Goal: Information Seeking & Learning: Learn about a topic

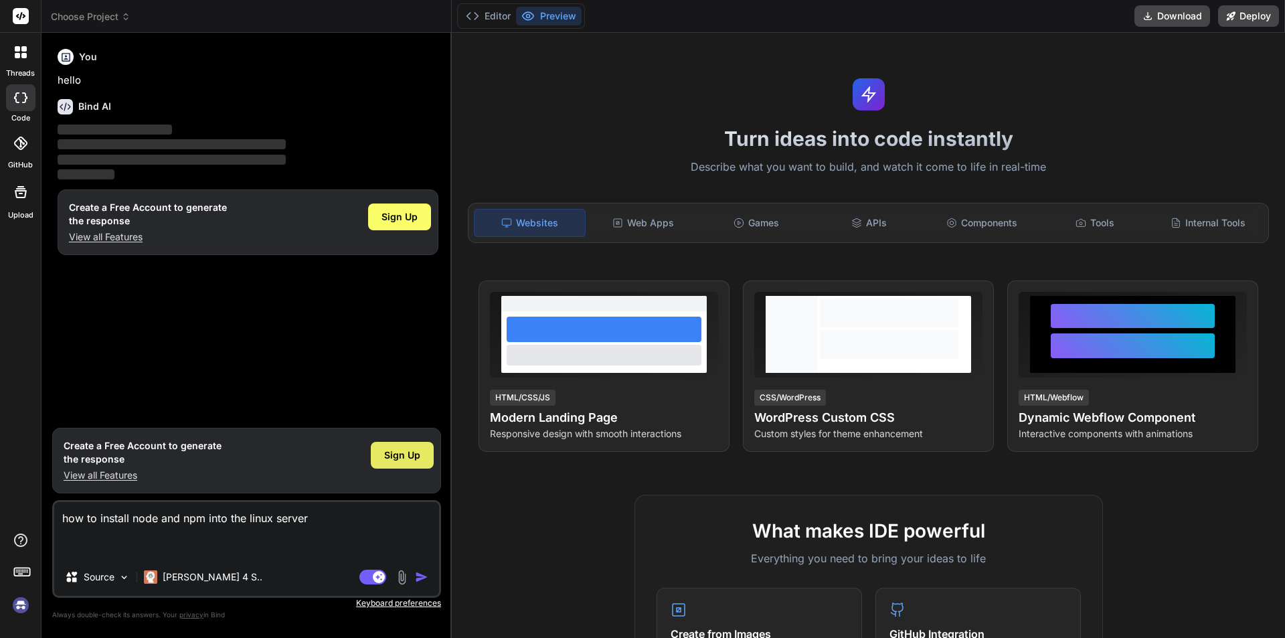
click at [405, 454] on span "Sign Up" at bounding box center [402, 454] width 36 height 13
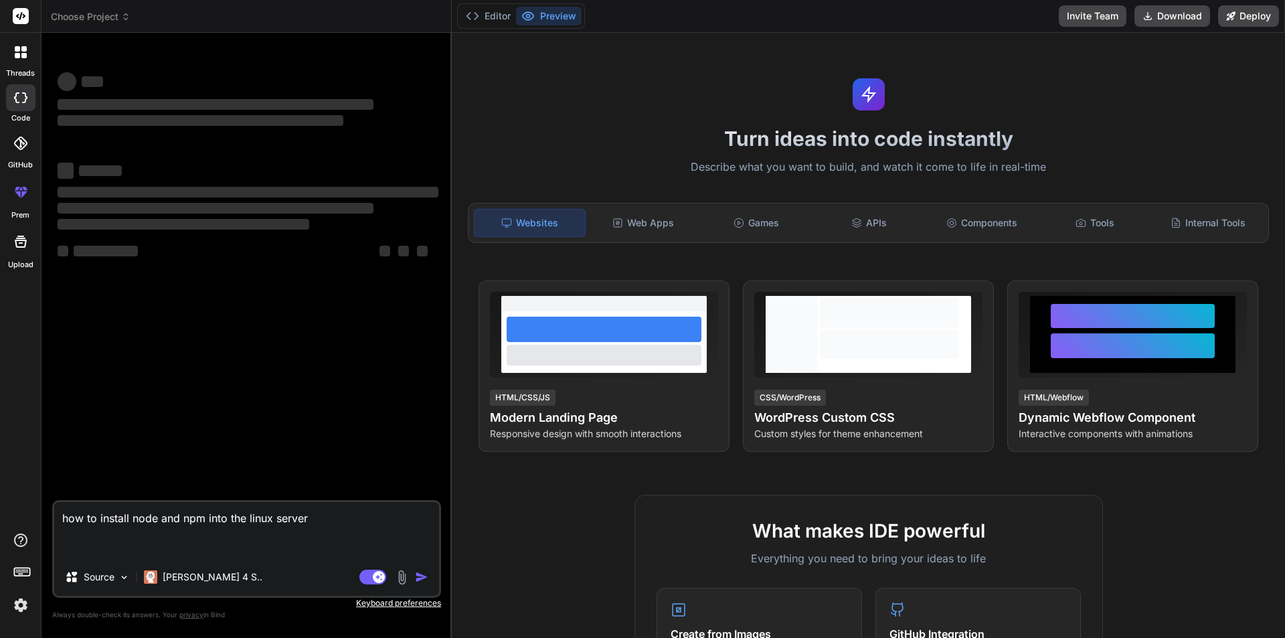
click at [330, 516] on textarea "how to install node and npm into the linux server" at bounding box center [246, 530] width 385 height 56
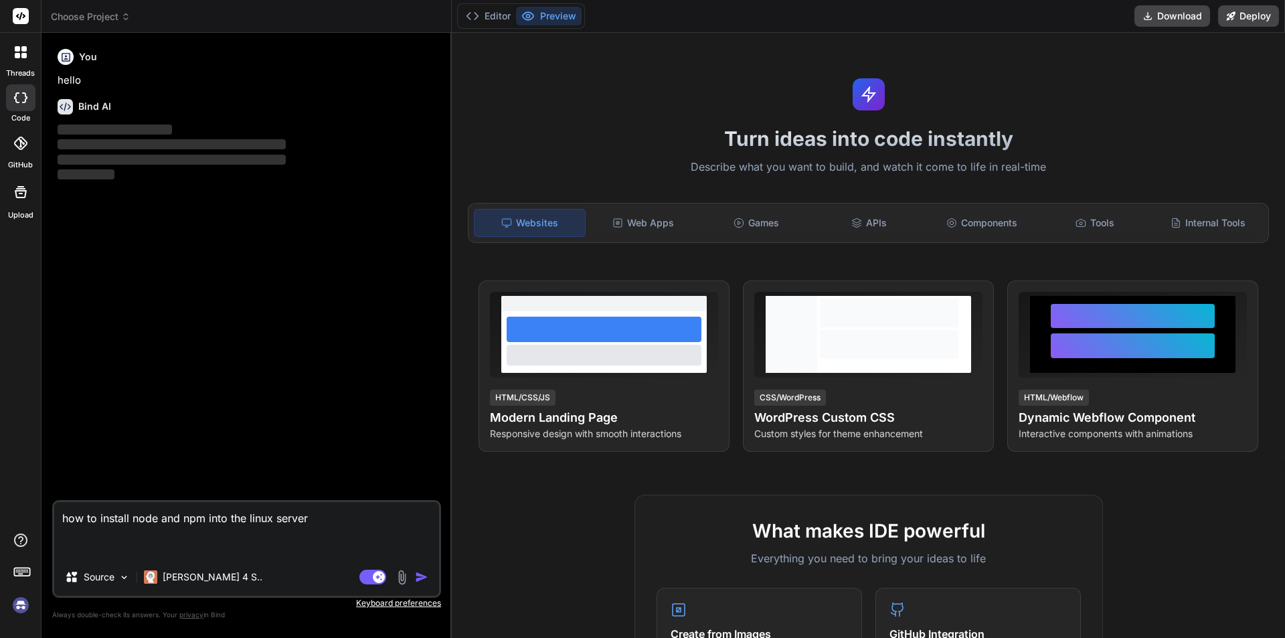
click at [316, 519] on textarea "how to install node and npm into the linux server" at bounding box center [246, 530] width 385 height 56
type textarea "x"
type textarea "how to install node and npm into the linux serve"
type textarea "x"
type textarea "how to install node and npm into the linux serv"
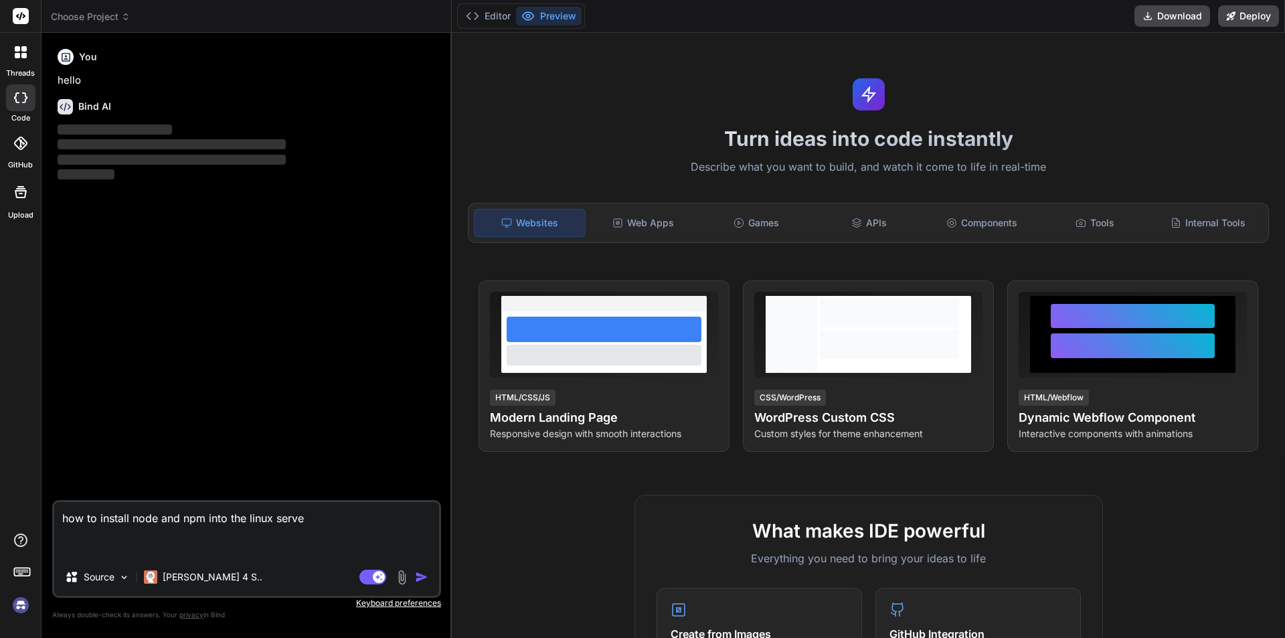
type textarea "x"
type textarea "how to install node and npm into the linux ser"
type textarea "x"
type textarea "how to install node and npm into the linux se"
type textarea "x"
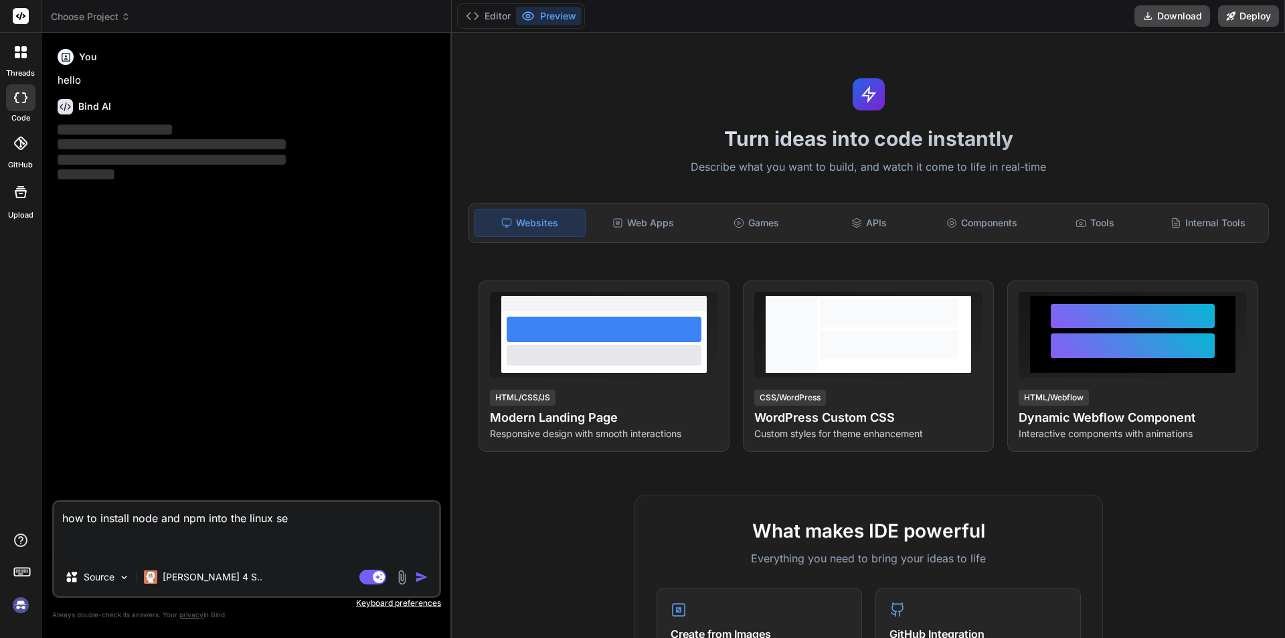
type textarea "how to install node and npm into the linux s"
type textarea "x"
type textarea "how to install node and npm into the linux"
type textarea "x"
type textarea "how to install node and npm into the linux"
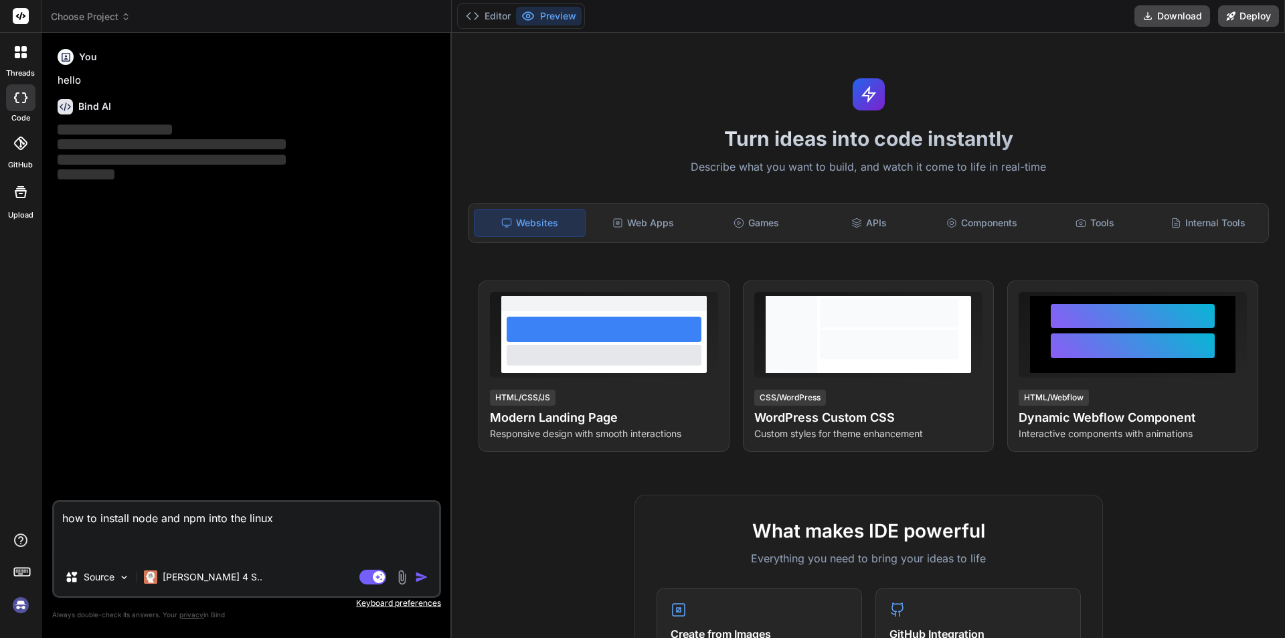
type textarea "x"
type textarea "how to install node and npm into the linu"
type textarea "x"
type textarea "how to install node and npm into the lin"
type textarea "x"
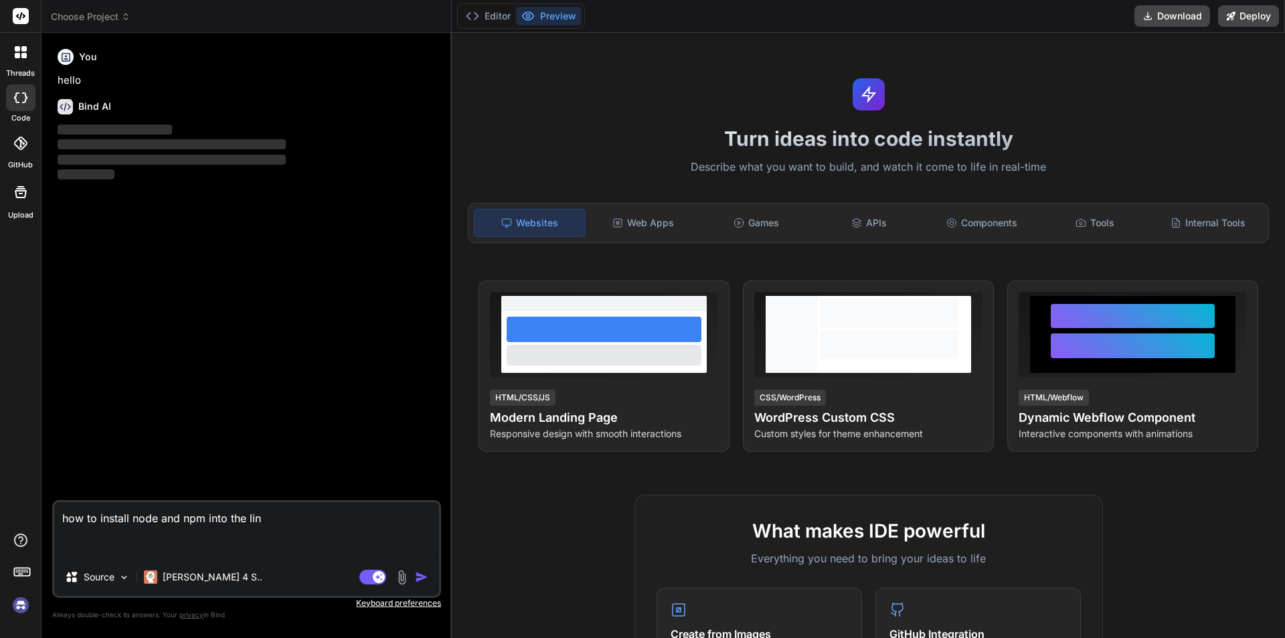
type textarea "how to install node and npm into the li"
type textarea "x"
type textarea "how to install node and npm into the l"
type textarea "x"
type textarea "how to install node and npm into the"
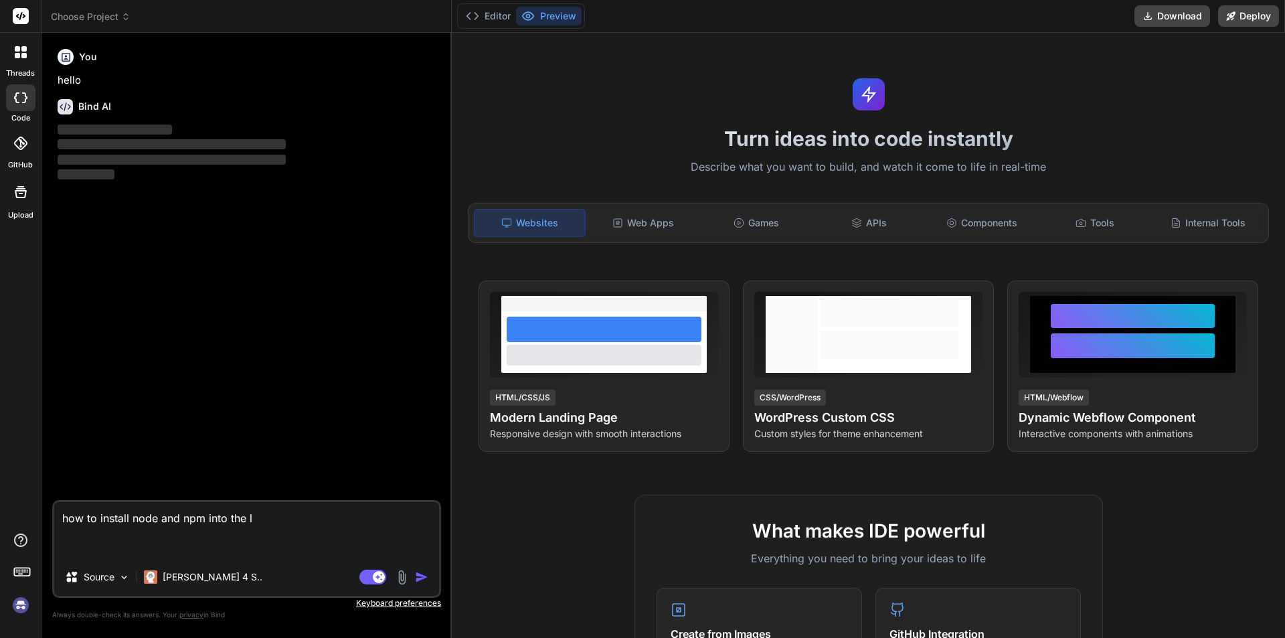
type textarea "x"
type textarea "how to install node and npm into the"
type textarea "x"
type textarea "how to install node and npm into th"
type textarea "x"
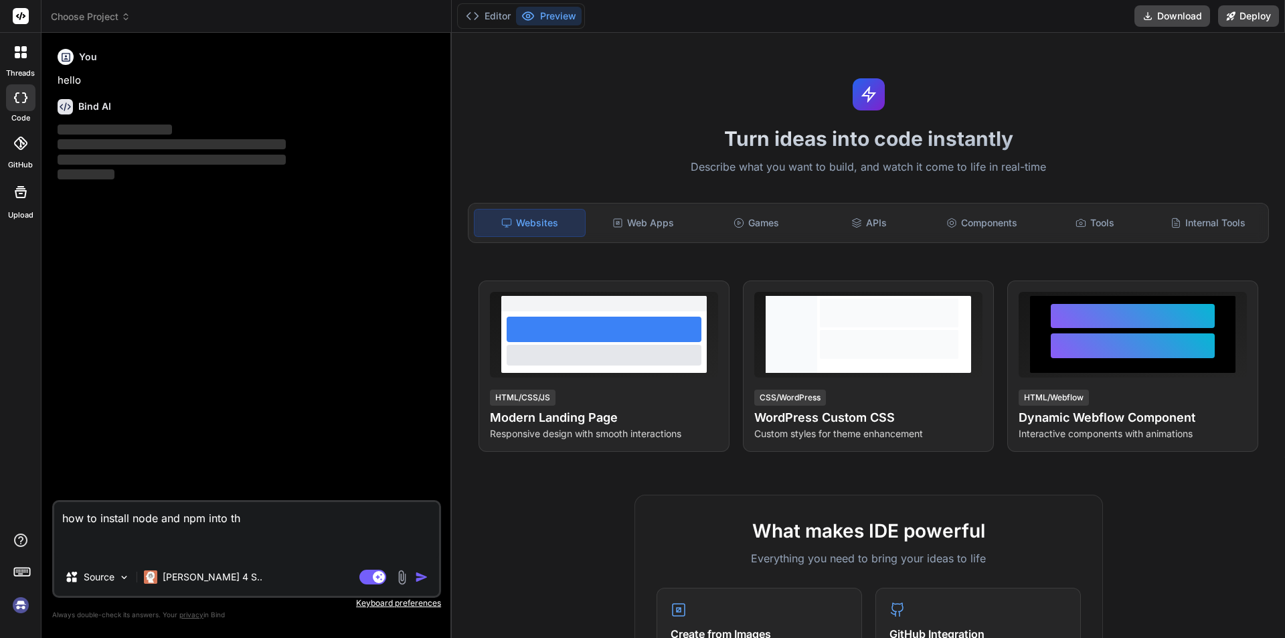
type textarea "how to install node and npm into t"
type textarea "x"
type textarea "how to install node and npm into"
type textarea "x"
type textarea "how to install node and npm into"
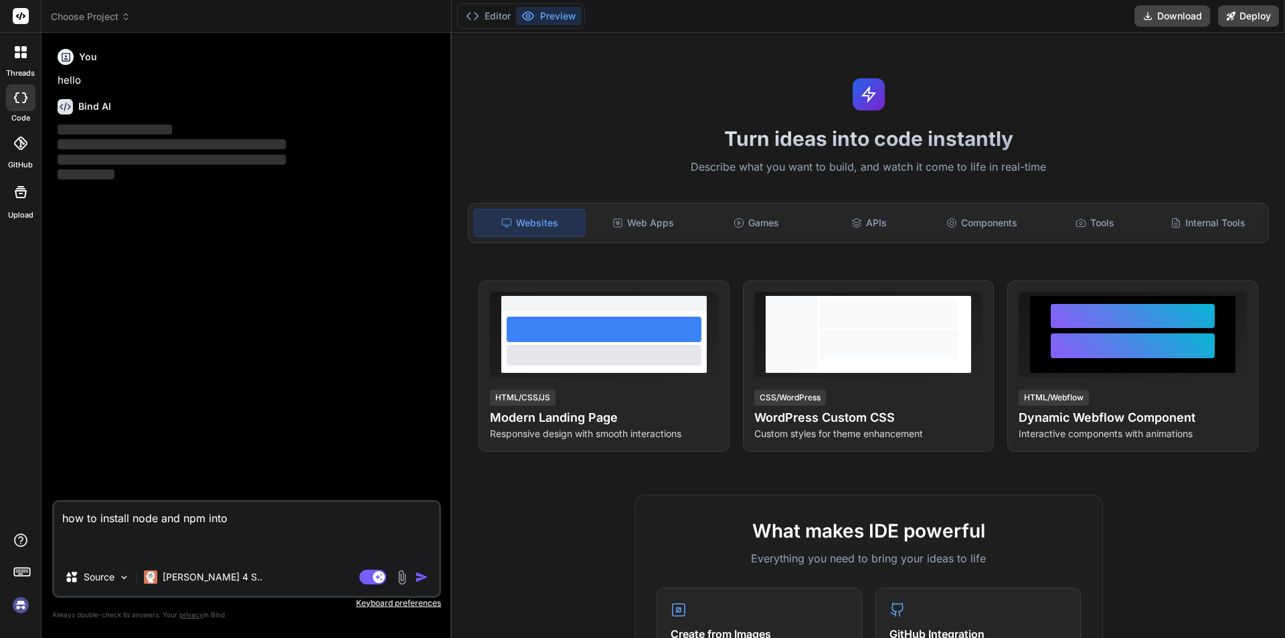
type textarea "x"
type textarea "how to install node and npm int"
type textarea "x"
type textarea "how to install node and npm in"
type textarea "x"
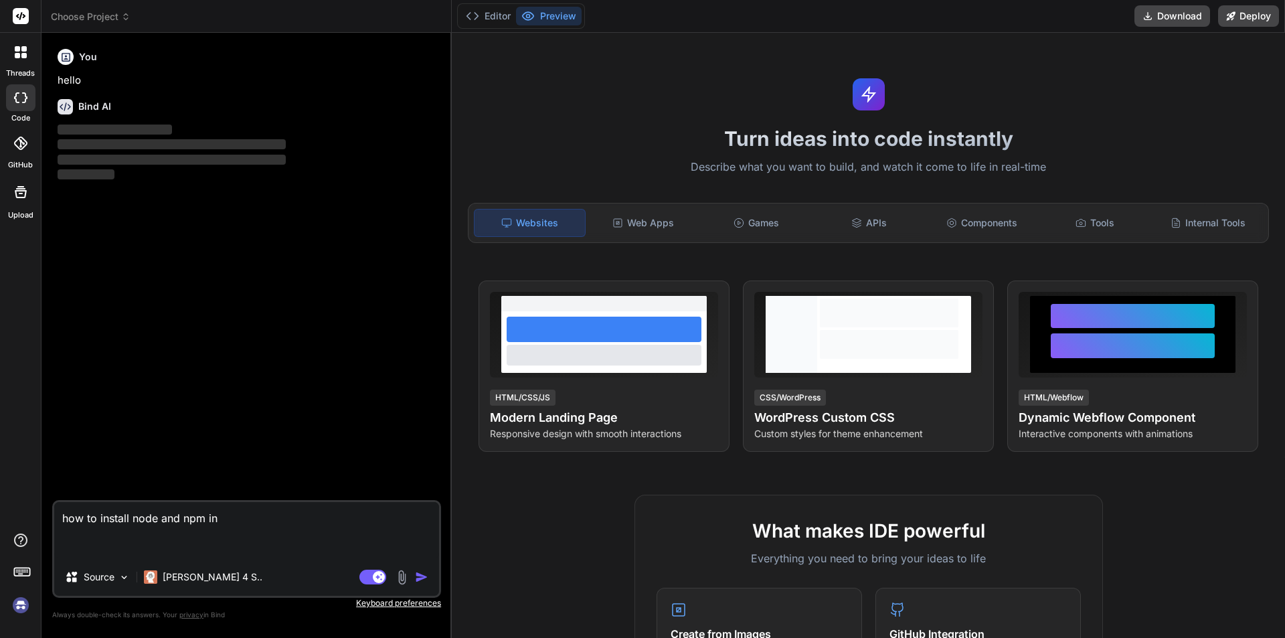
type textarea "how to install node and npm i"
type textarea "x"
type textarea "how to install node and npm"
type textarea "x"
type textarea "how to install node and npm"
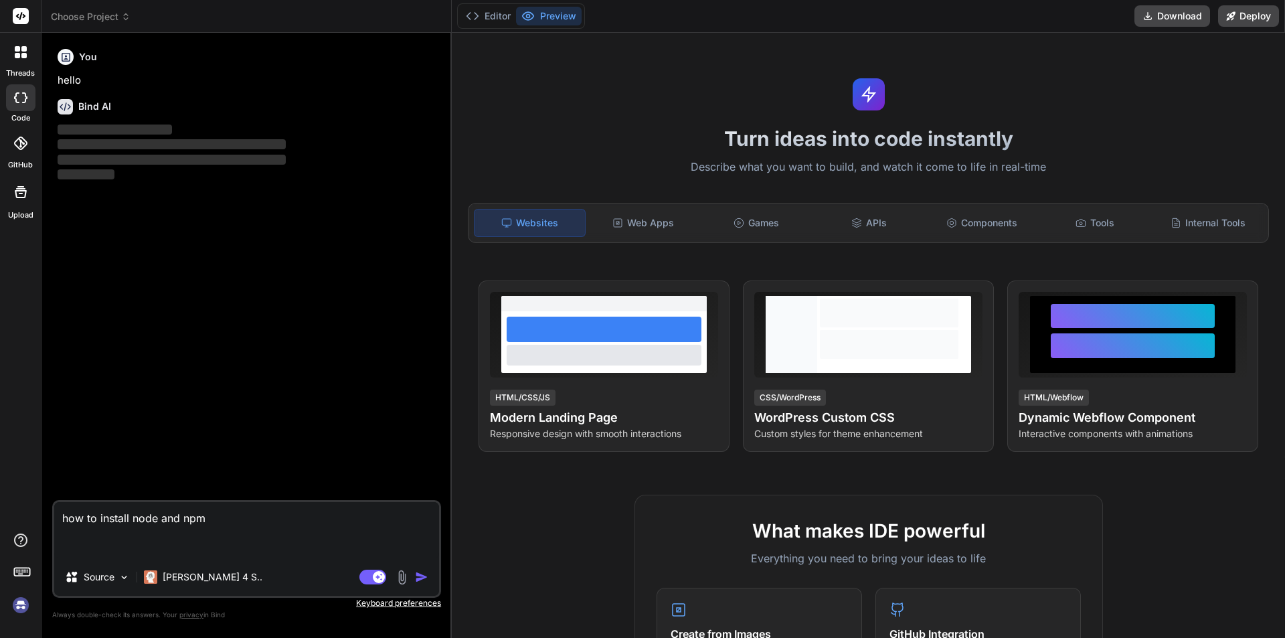
type textarea "x"
type textarea "how to install node and np"
type textarea "x"
type textarea "how to install node and n"
type textarea "x"
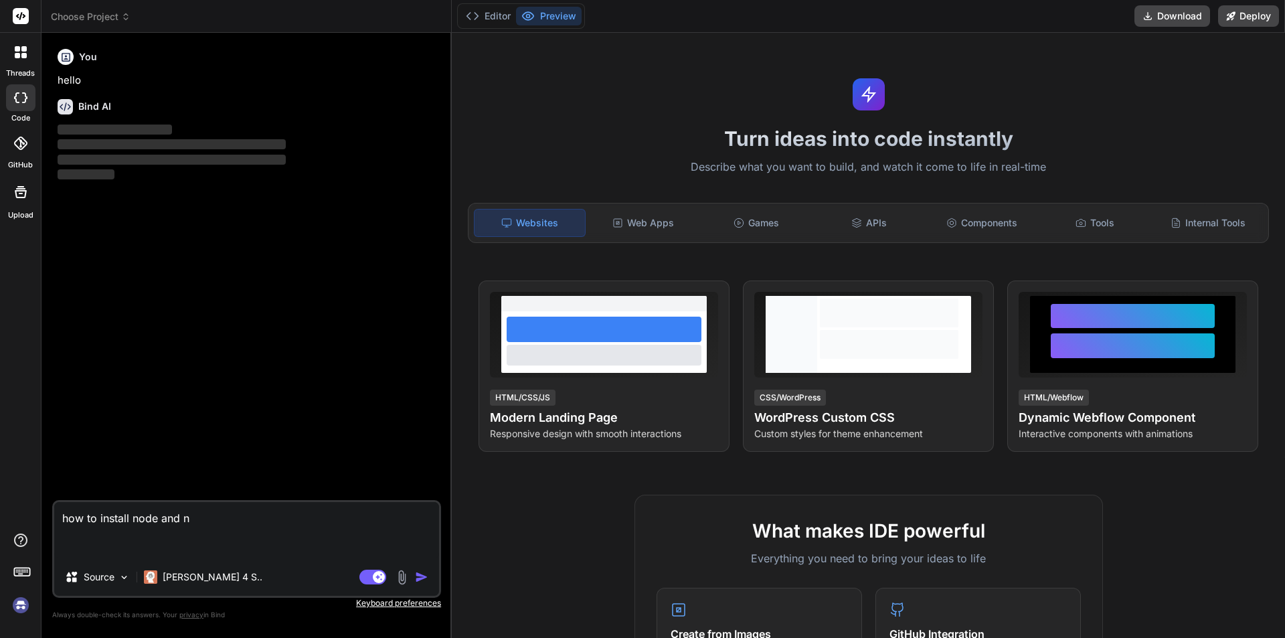
type textarea "how to install node and"
type textarea "x"
type textarea "how to install node and"
type textarea "x"
type textarea "how to install node an"
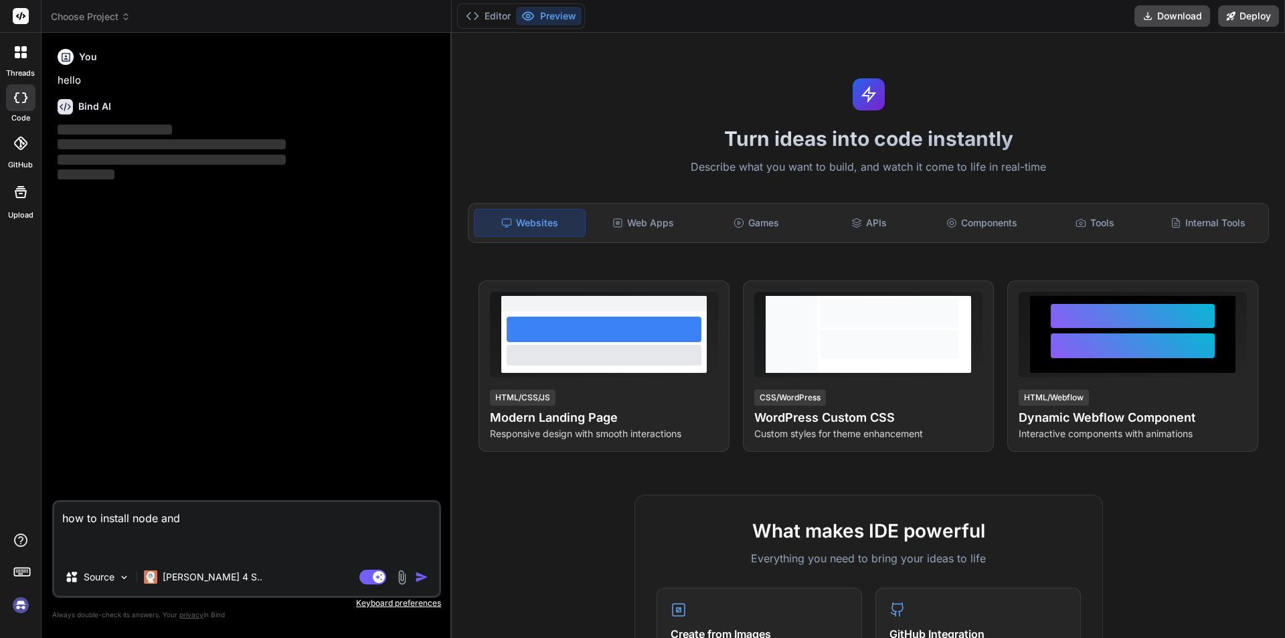
type textarea "x"
type textarea "how to install node a"
type textarea "x"
type textarea "how to install node"
type textarea "x"
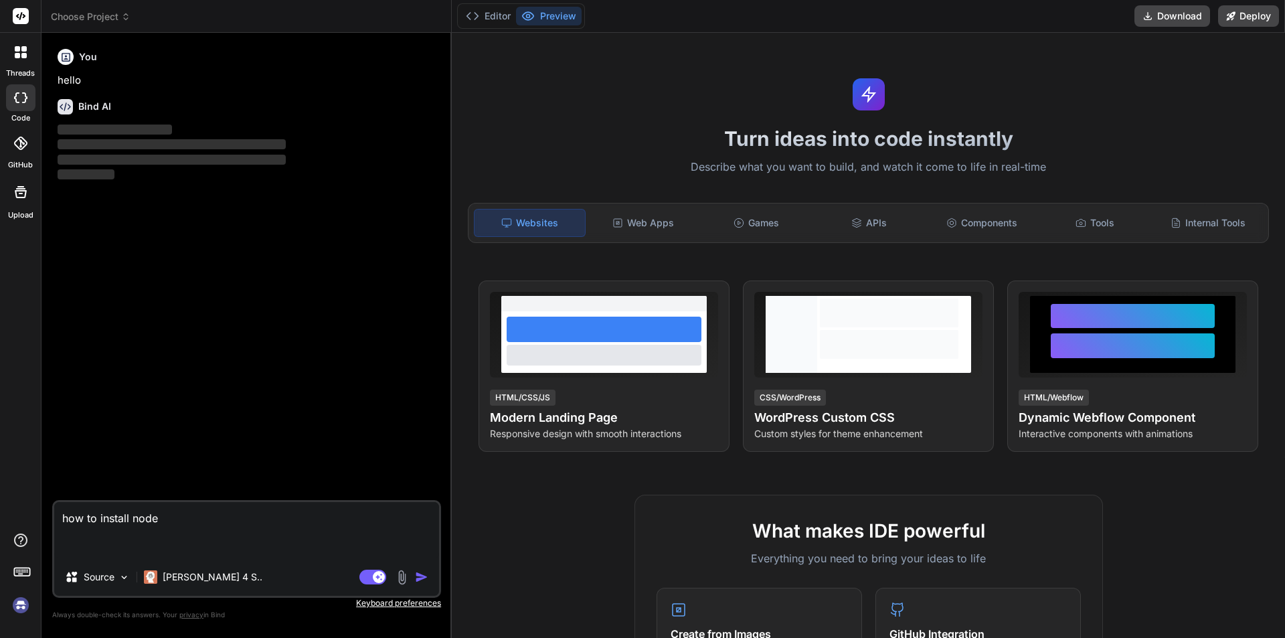
type textarea "how to install node"
type textarea "x"
type textarea "how to install nod"
type textarea "x"
type textarea "how to install no"
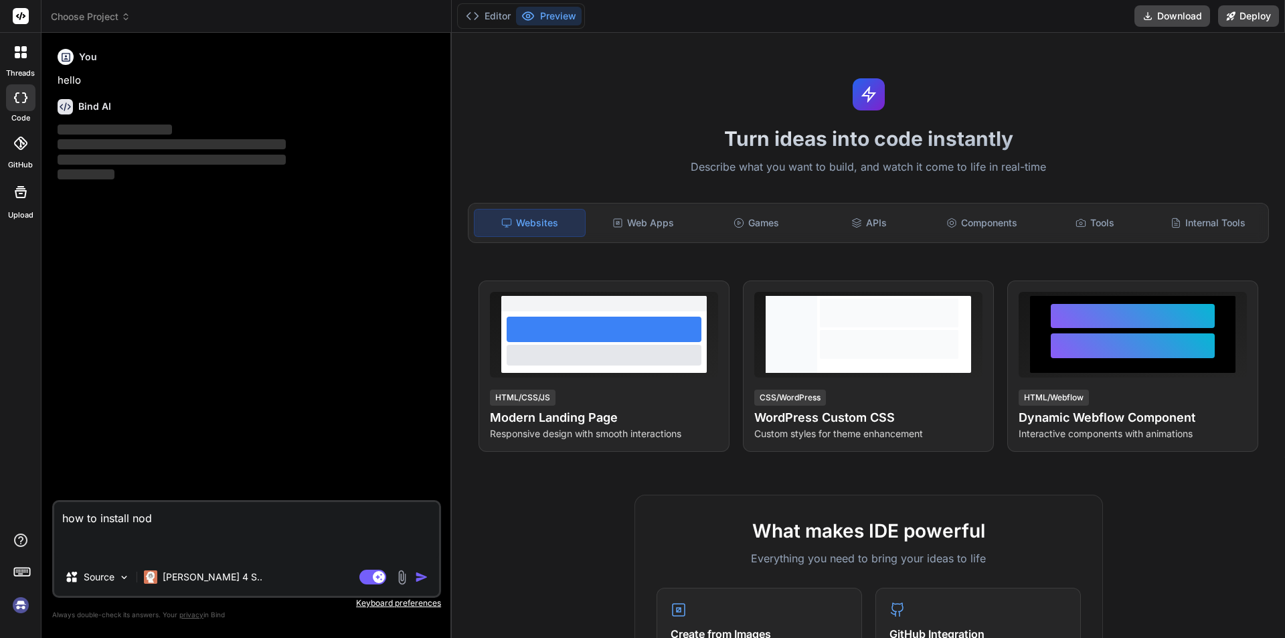
type textarea "x"
type textarea "how to install n"
type textarea "x"
type textarea "how to install"
type textarea "x"
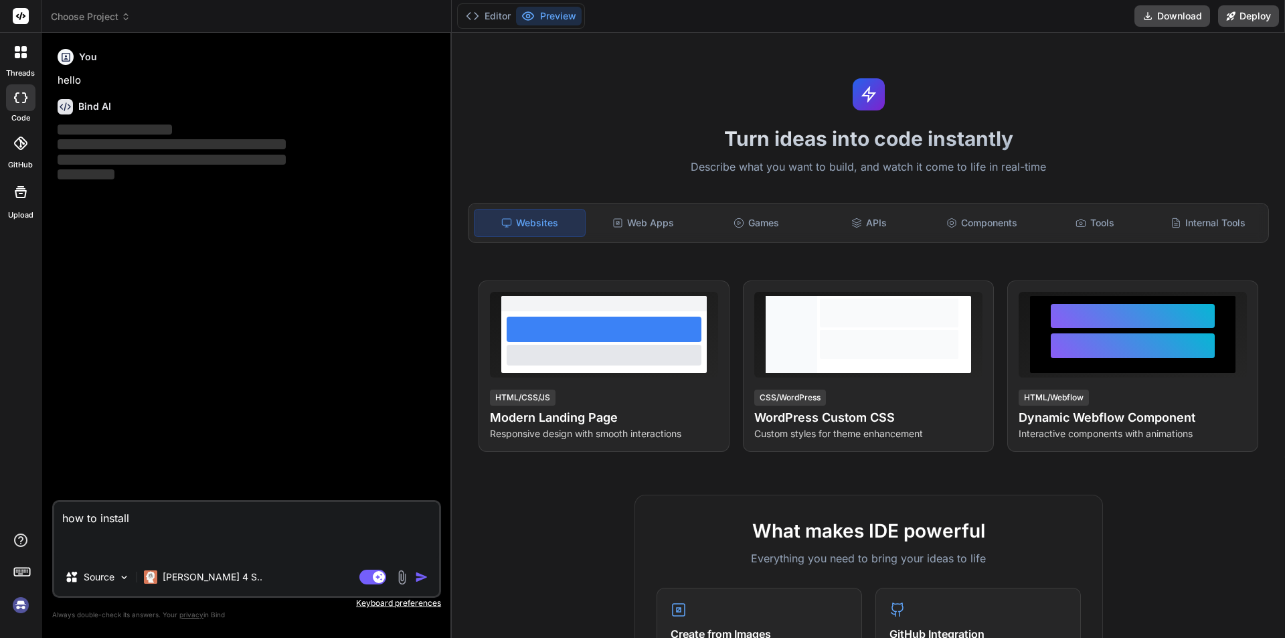
type textarea "how to install"
type textarea "x"
type textarea "how to instal"
type textarea "x"
type textarea "how to insta"
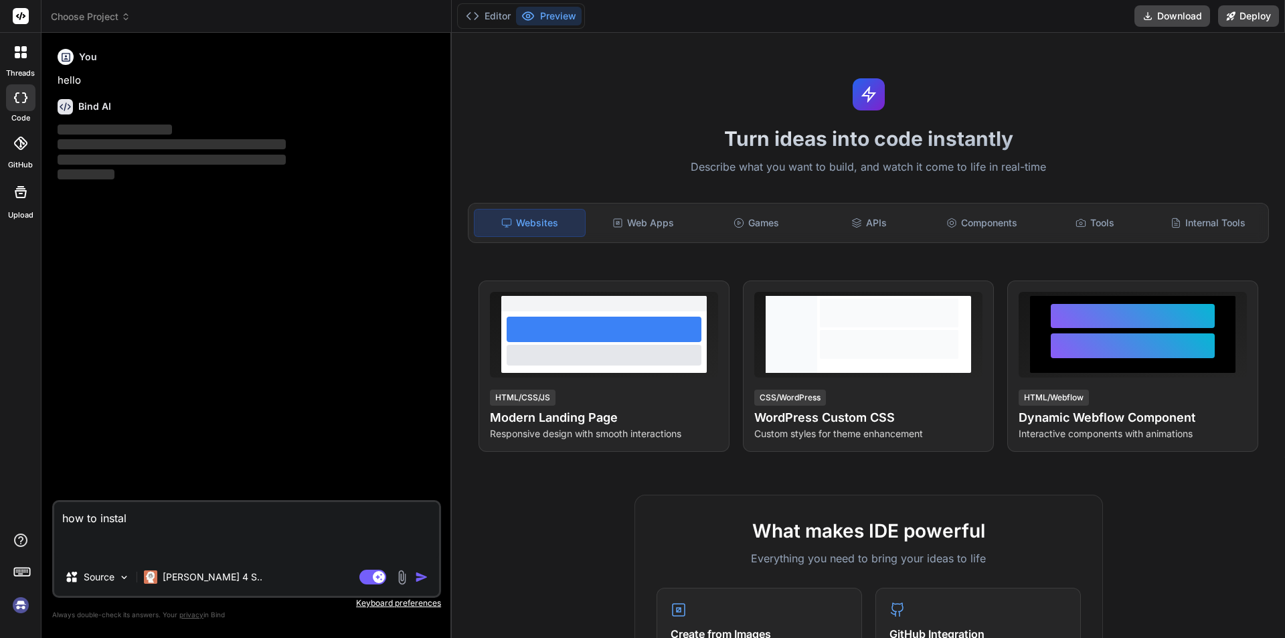
type textarea "x"
type textarea "how to inst"
type textarea "x"
type textarea "how to ins"
type textarea "x"
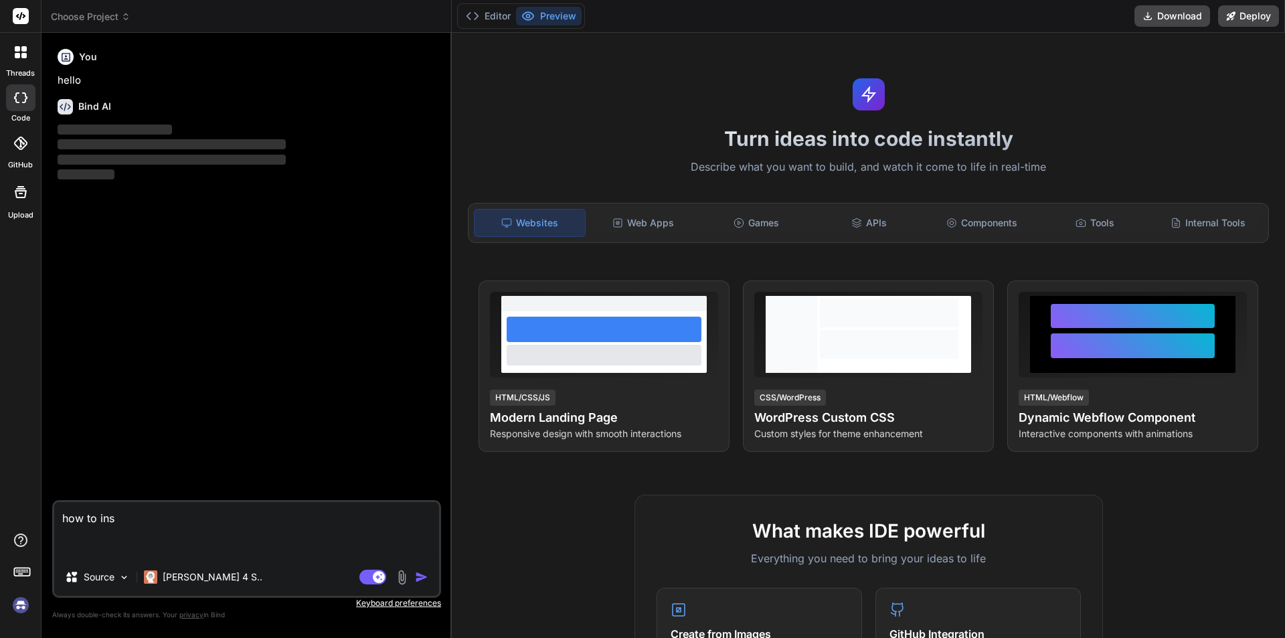
type textarea "how to in"
type textarea "x"
type textarea "how to i"
type textarea "x"
type textarea "how to"
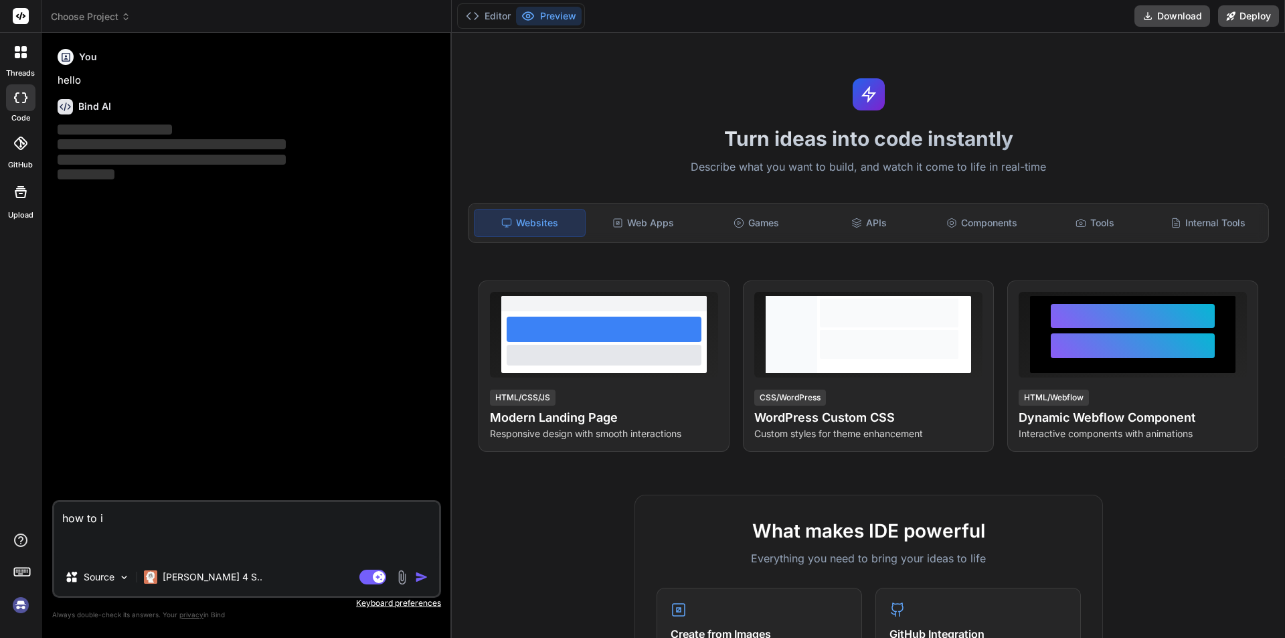
type textarea "x"
type textarea "how to"
type textarea "x"
type textarea "how t"
type textarea "x"
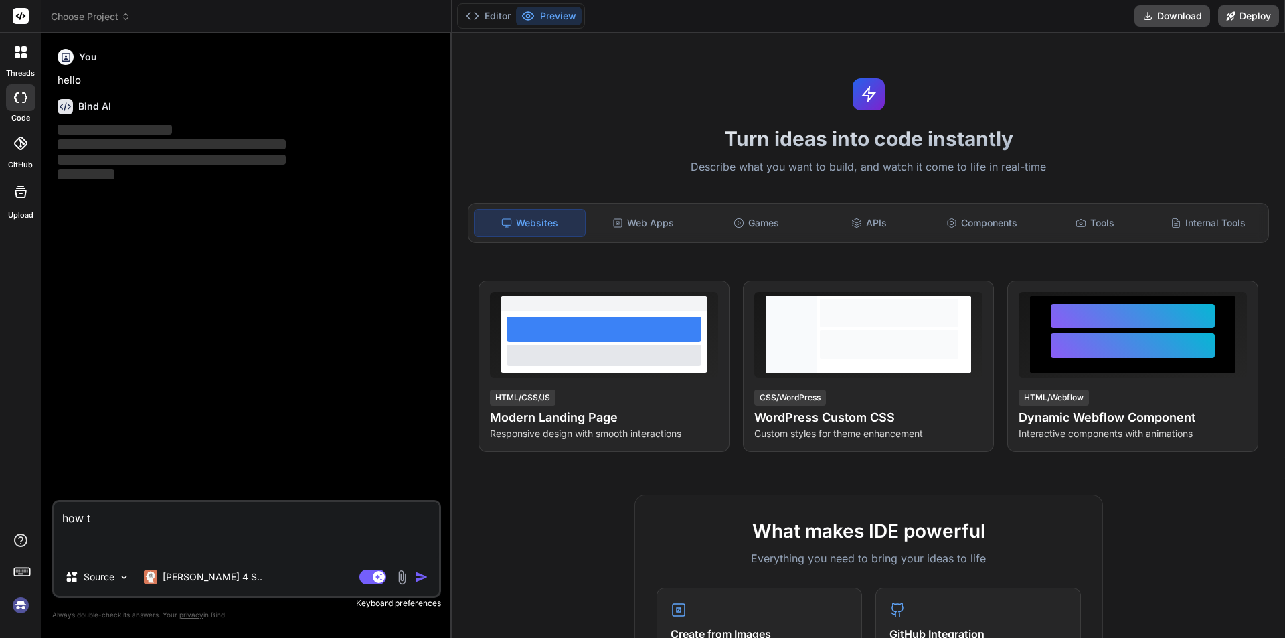
type textarea "how"
type textarea "x"
type textarea "how"
type textarea "x"
type textarea "ho"
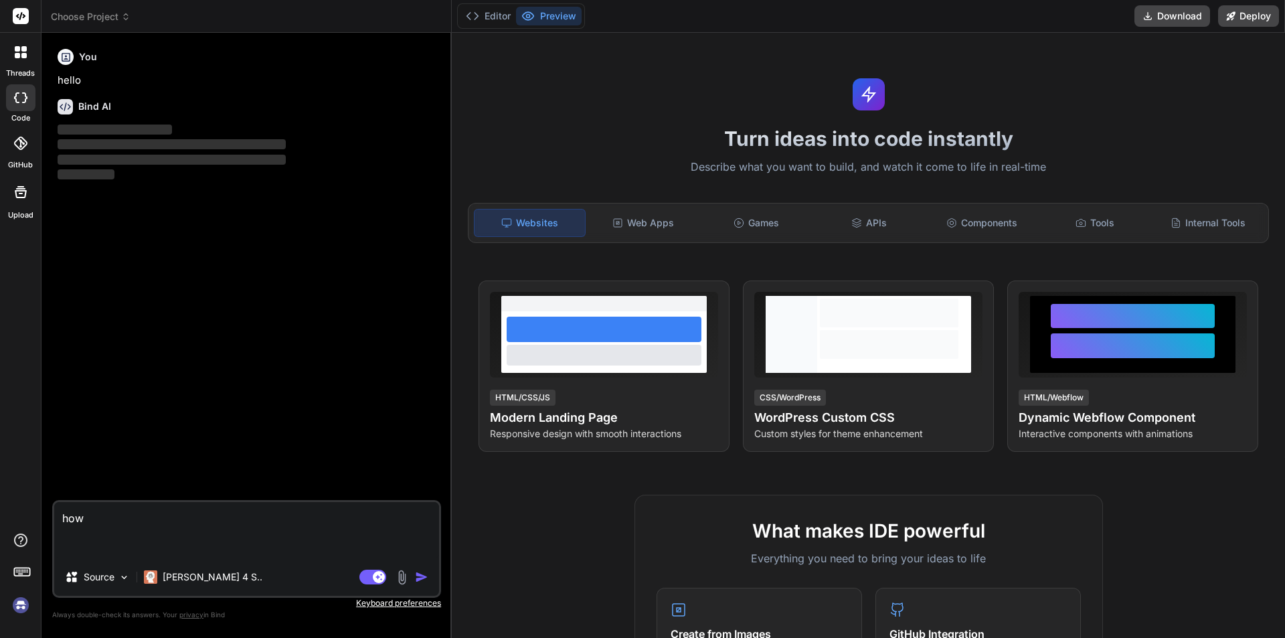
type textarea "x"
type textarea "h"
type textarea "x"
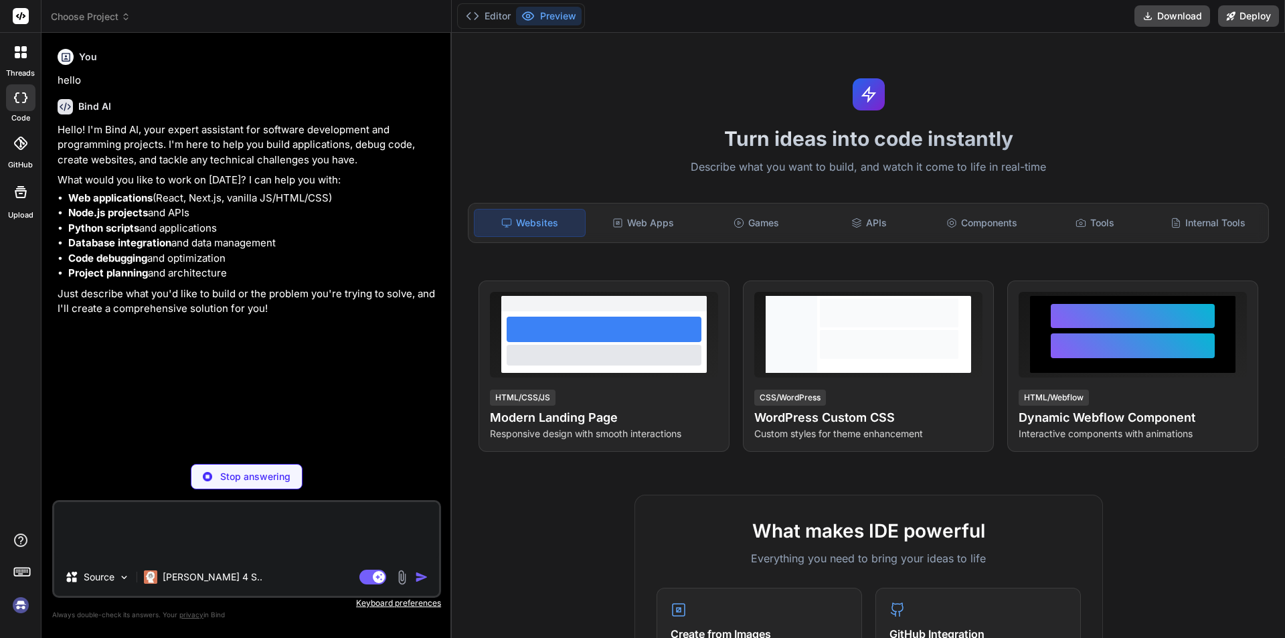
type textarea "x"
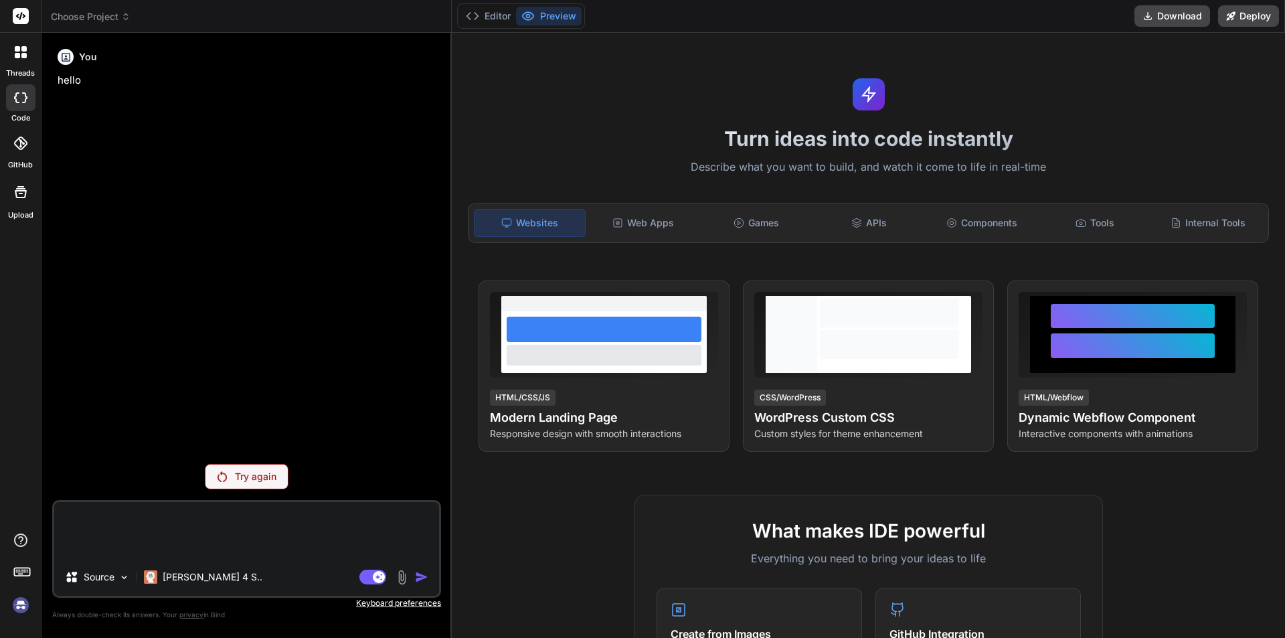
click at [196, 516] on textarea at bounding box center [246, 530] width 385 height 56
type textarea "p"
type textarea "x"
type textarea "ph"
type textarea "x"
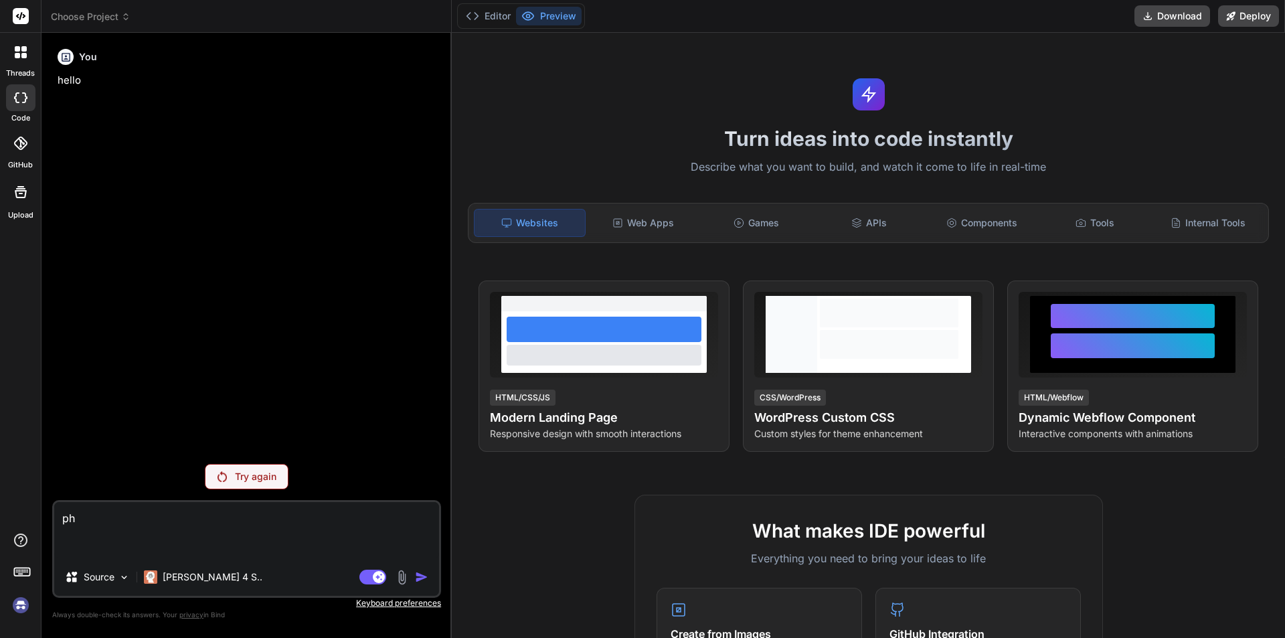
type textarea "php"
type textarea "x"
type textarea "php"
type textarea "x"
type textarea "php a"
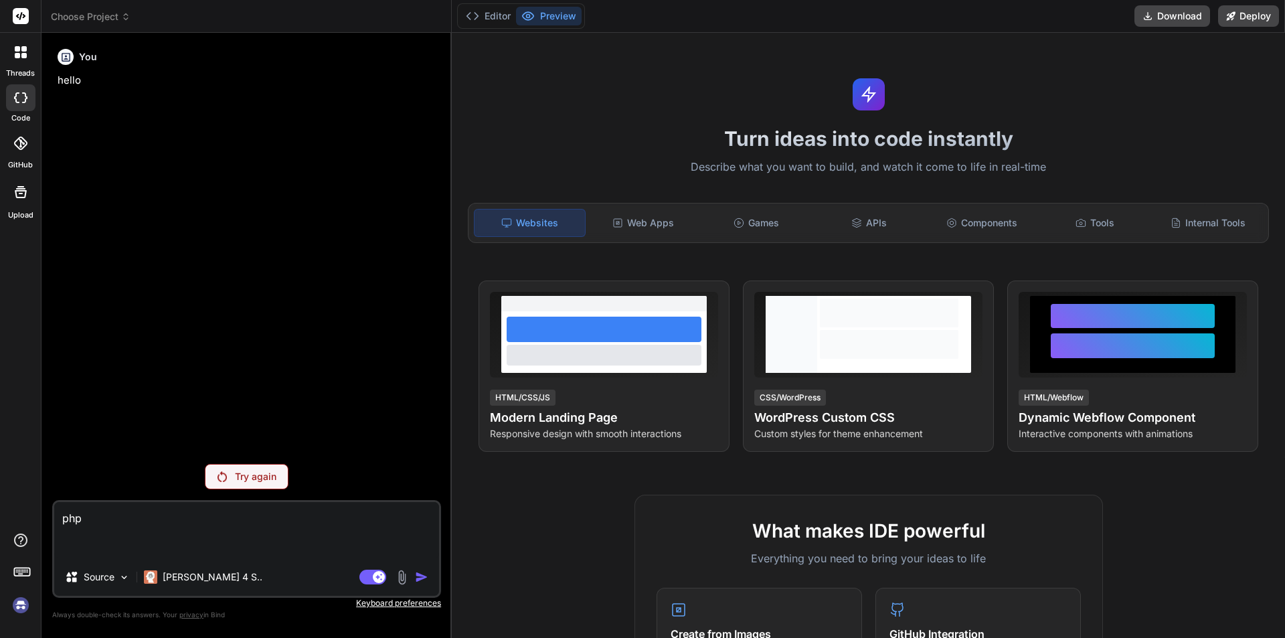
type textarea "x"
type textarea "php ar"
type textarea "x"
type textarea "php art"
type textarea "x"
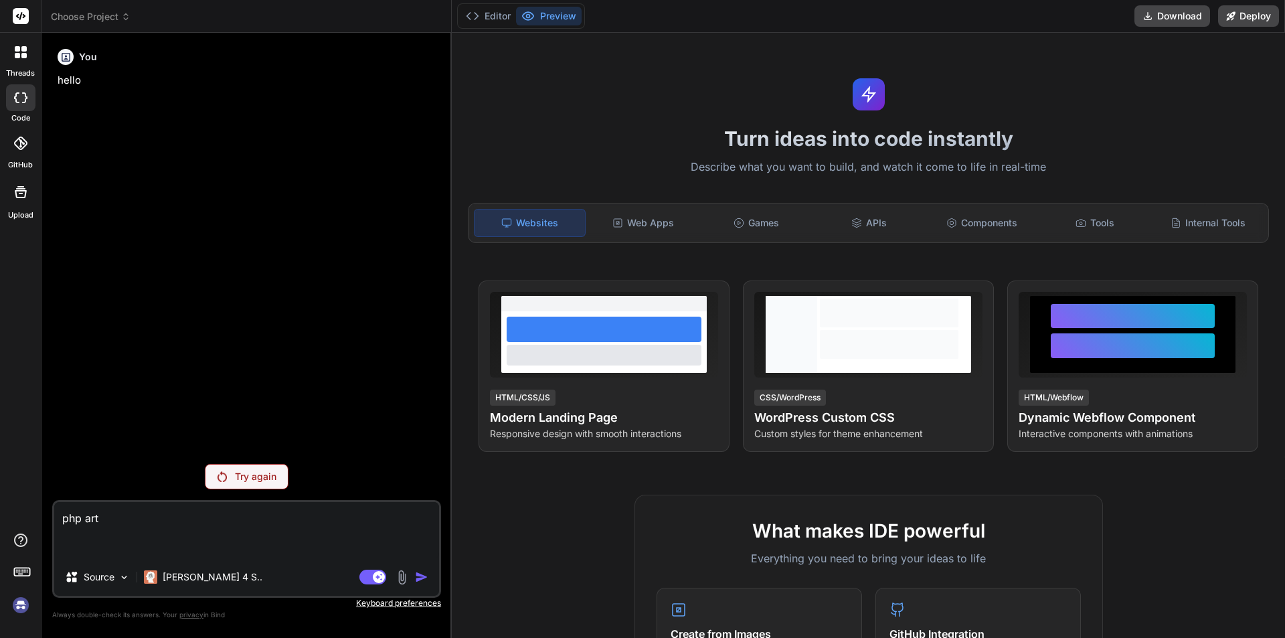
type textarea "php arti"
type textarea "x"
type textarea "php [PERSON_NAME]"
type textarea "x"
type textarea "php artisa"
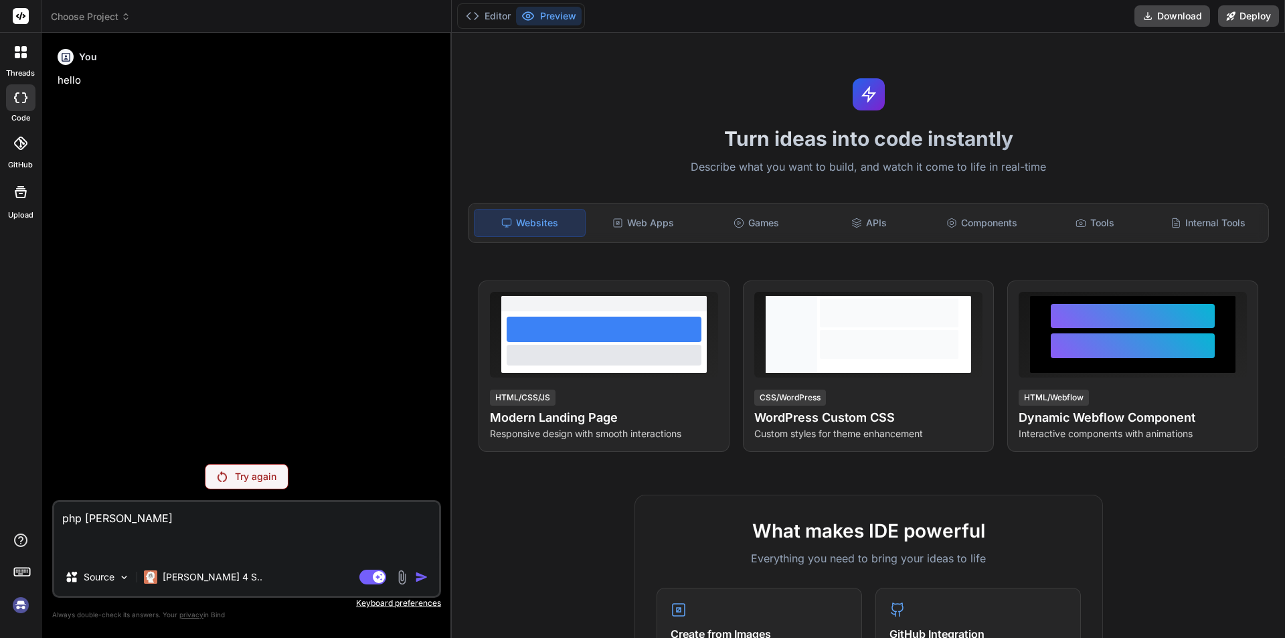
type textarea "x"
type textarea "php artisan"
type textarea "x"
type textarea "php artisan"
type textarea "x"
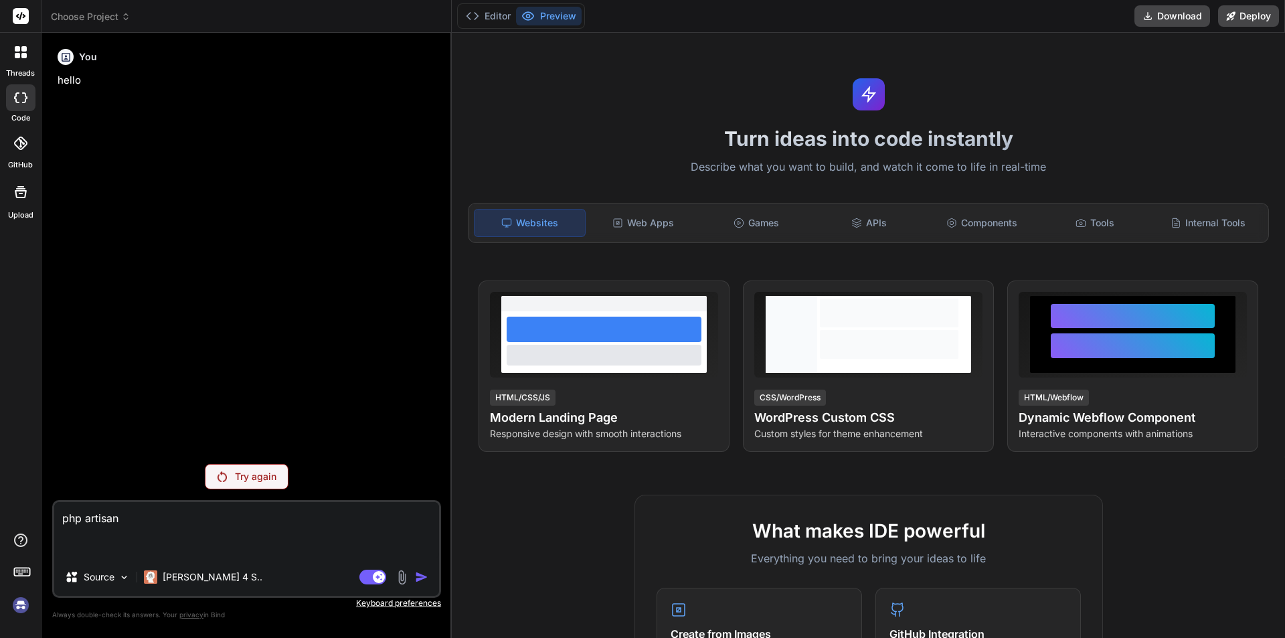
type textarea "php artisan m"
type textarea "x"
type textarea "php artisan mi"
type textarea "x"
type textarea "php artisan mig"
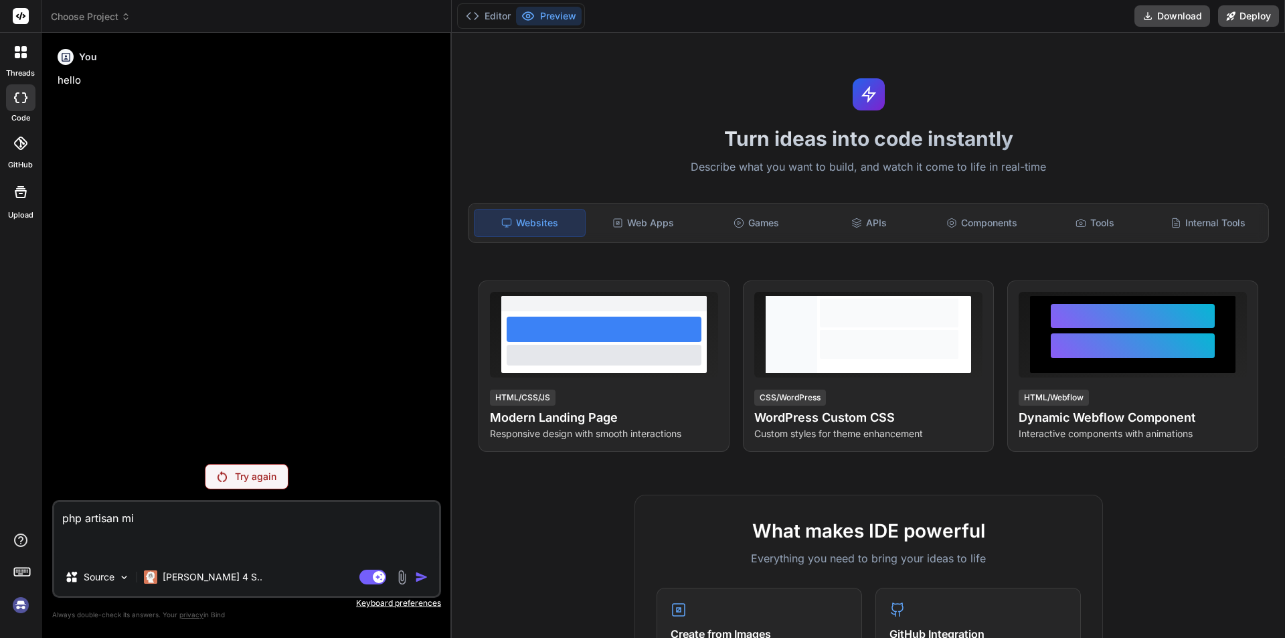
type textarea "x"
type textarea "php artisan migr"
type textarea "x"
type textarea "php artisan migra"
type textarea "x"
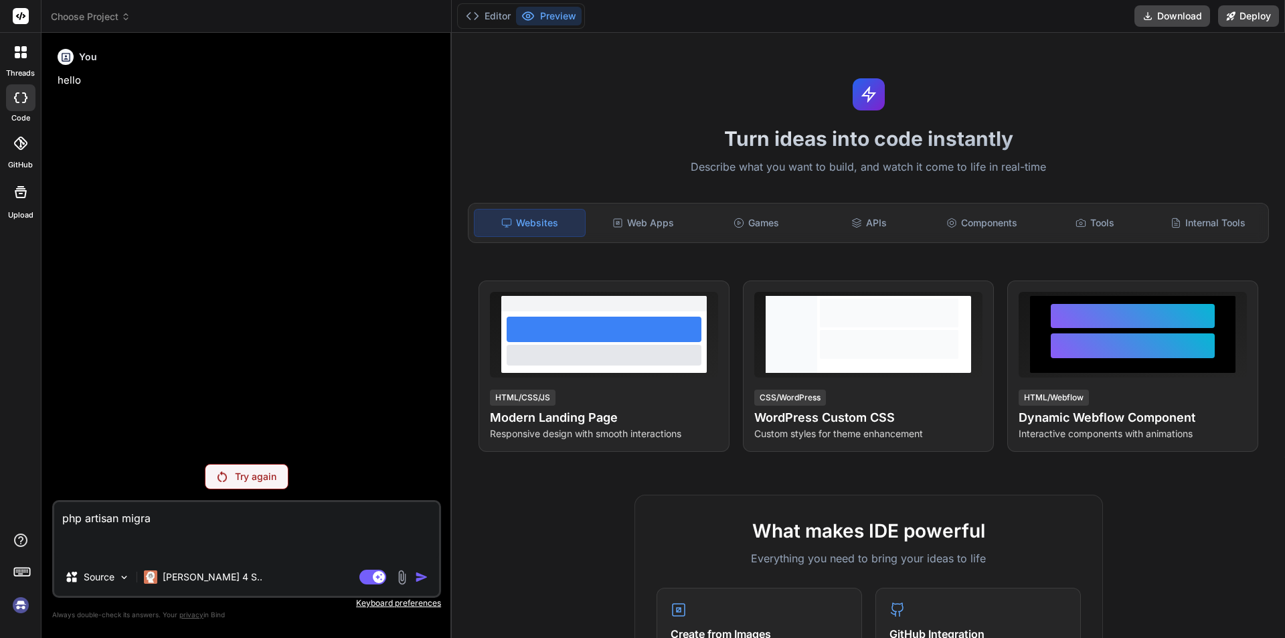
type textarea "php artisan migrat"
type textarea "x"
type textarea "php artisan migrate"
type textarea "x"
type textarea "php artisan migrate:"
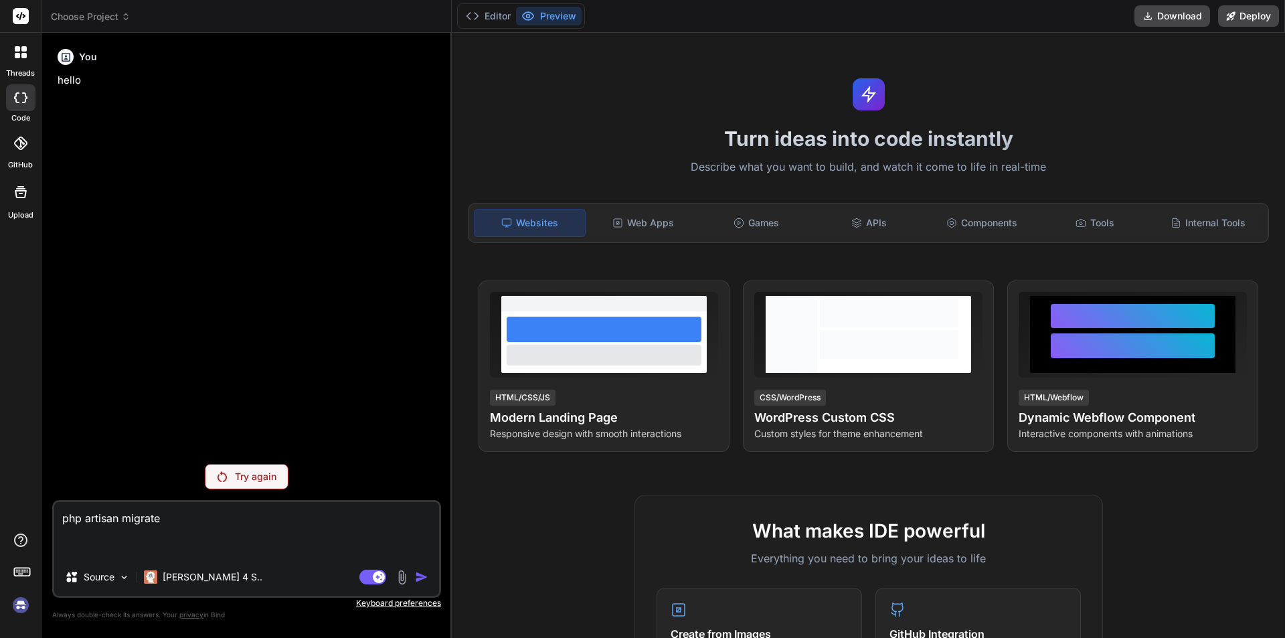
type textarea "x"
type textarea "php artisan migrate:f"
type textarea "x"
type textarea "php artisan migrate:fr"
type textarea "x"
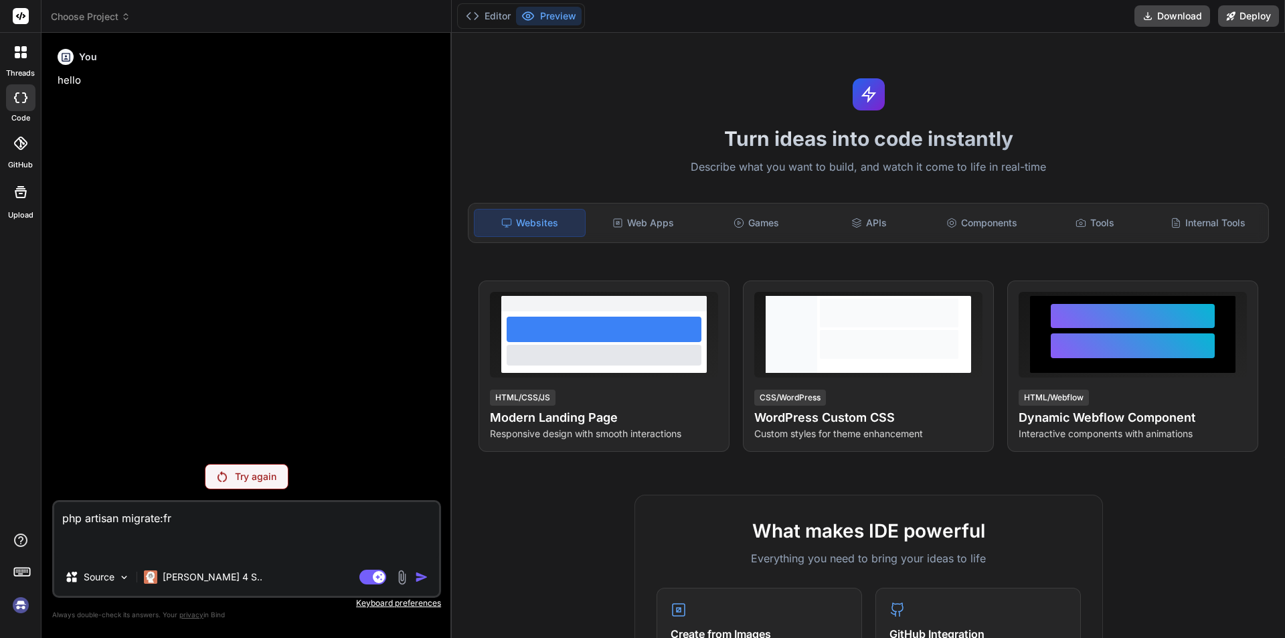
type textarea "php artisan migrate:fre"
type textarea "x"
type textarea "php artisan migrate:fres"
type textarea "x"
type textarea "php artisan migrate:fresh"
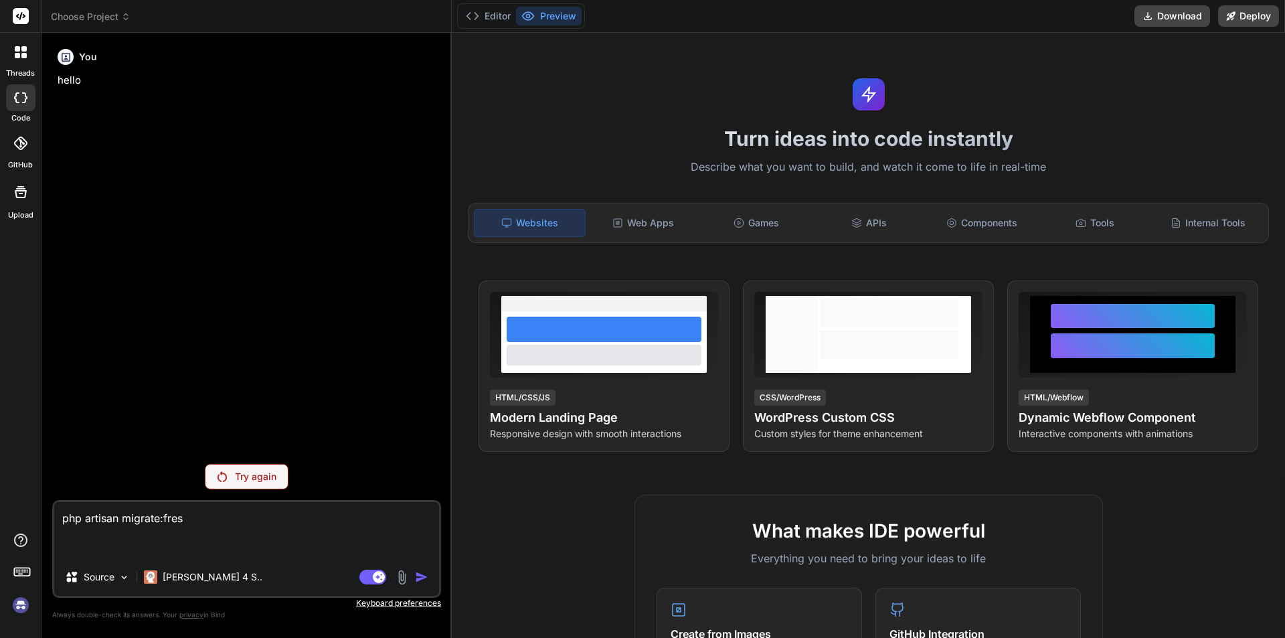
type textarea "x"
type textarea "php artisan migrate:fresh"
type textarea "x"
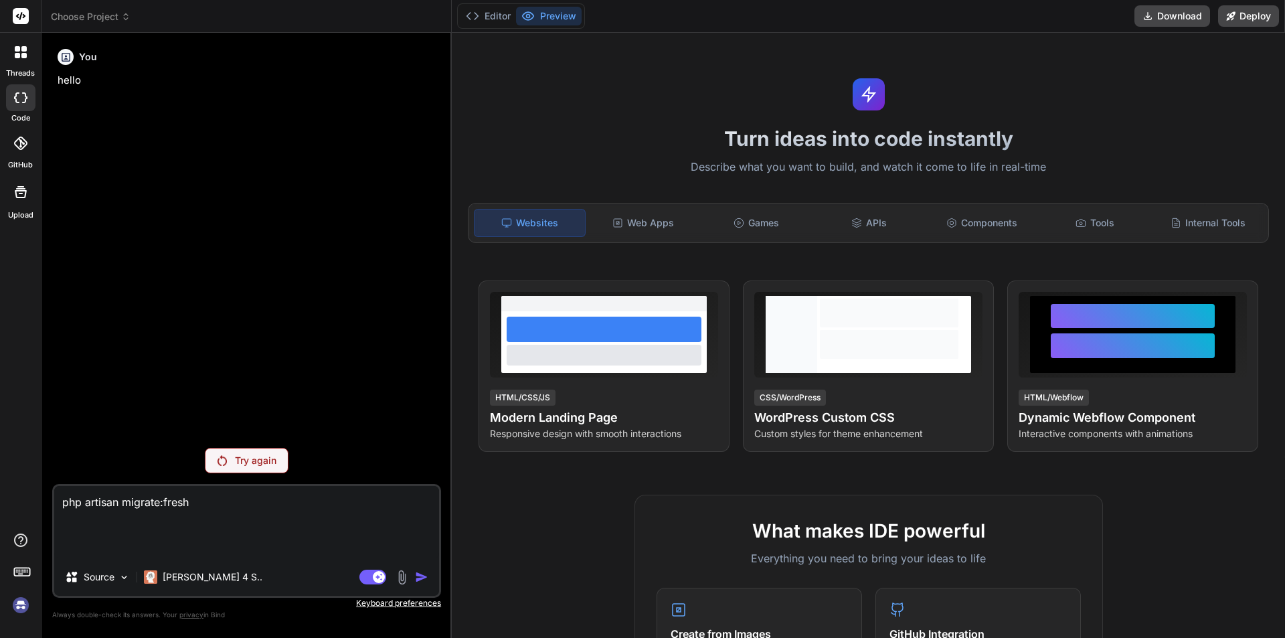
click at [211, 504] on textarea "php artisan migrate:fresh" at bounding box center [246, 522] width 385 height 72
type textarea "php artisan migrate:fres"
type textarea "x"
type textarea "php artisan migrate:fre"
type textarea "x"
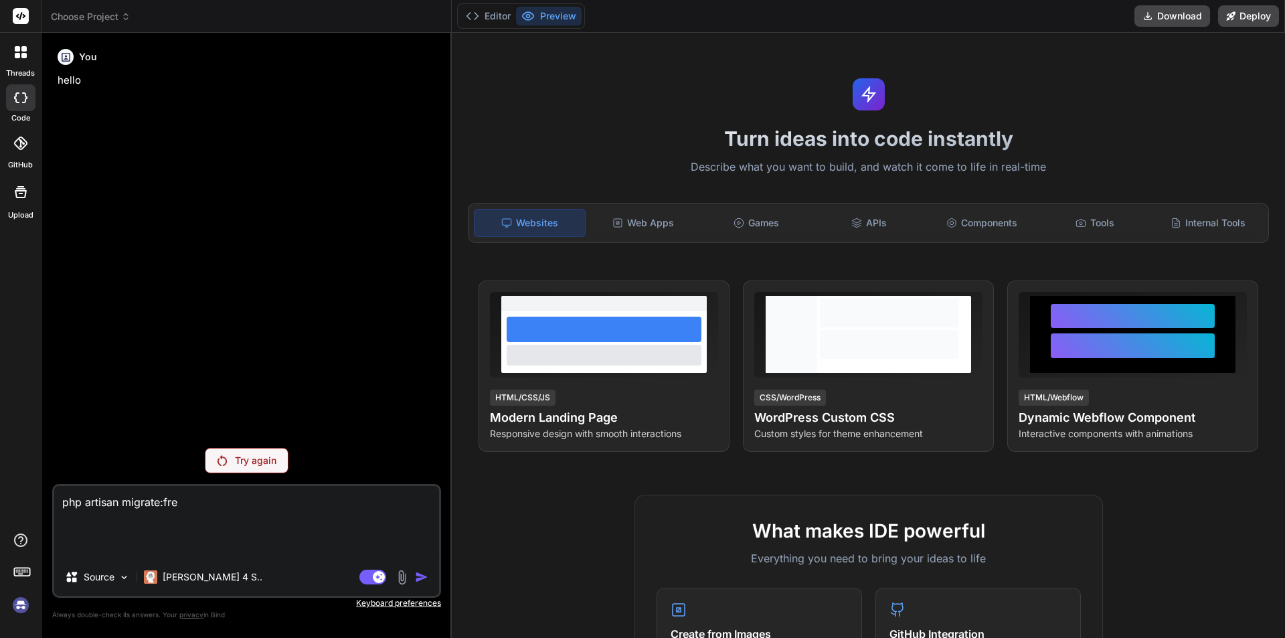
type textarea "php artisan migrate:fr"
type textarea "x"
type textarea "php artisan migrate:f"
type textarea "x"
type textarea "php artisan migrate:"
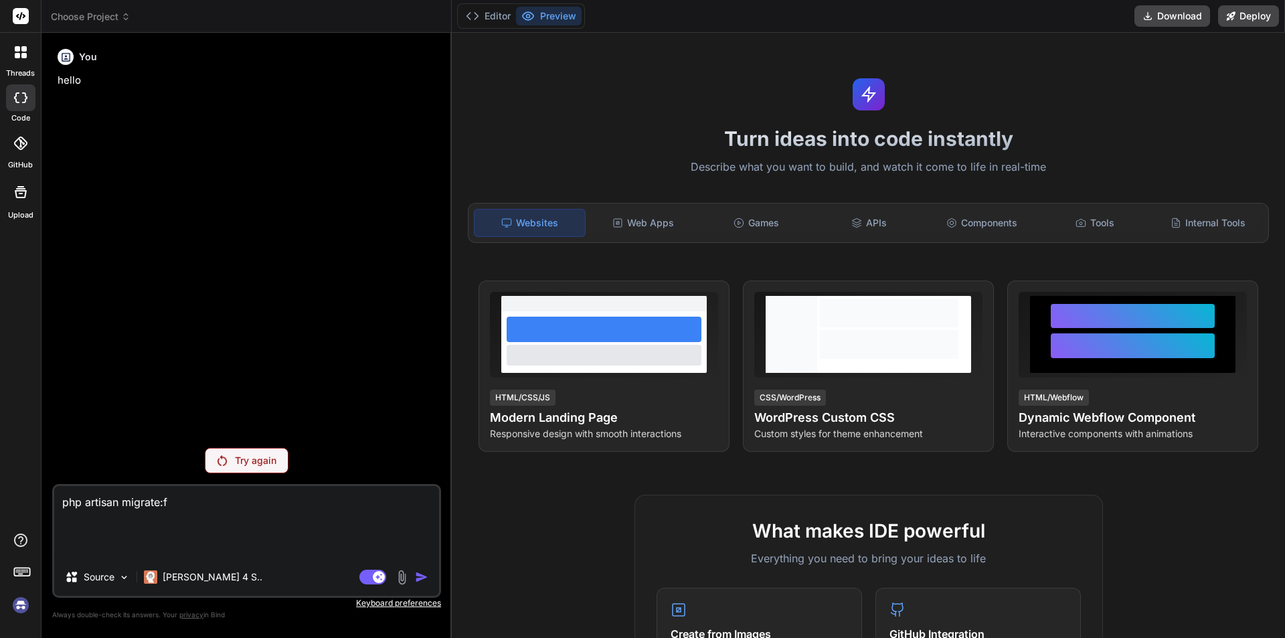
type textarea "x"
type textarea "php artisan migrate"
type textarea "x"
type textarea "php artisan migrat"
type textarea "x"
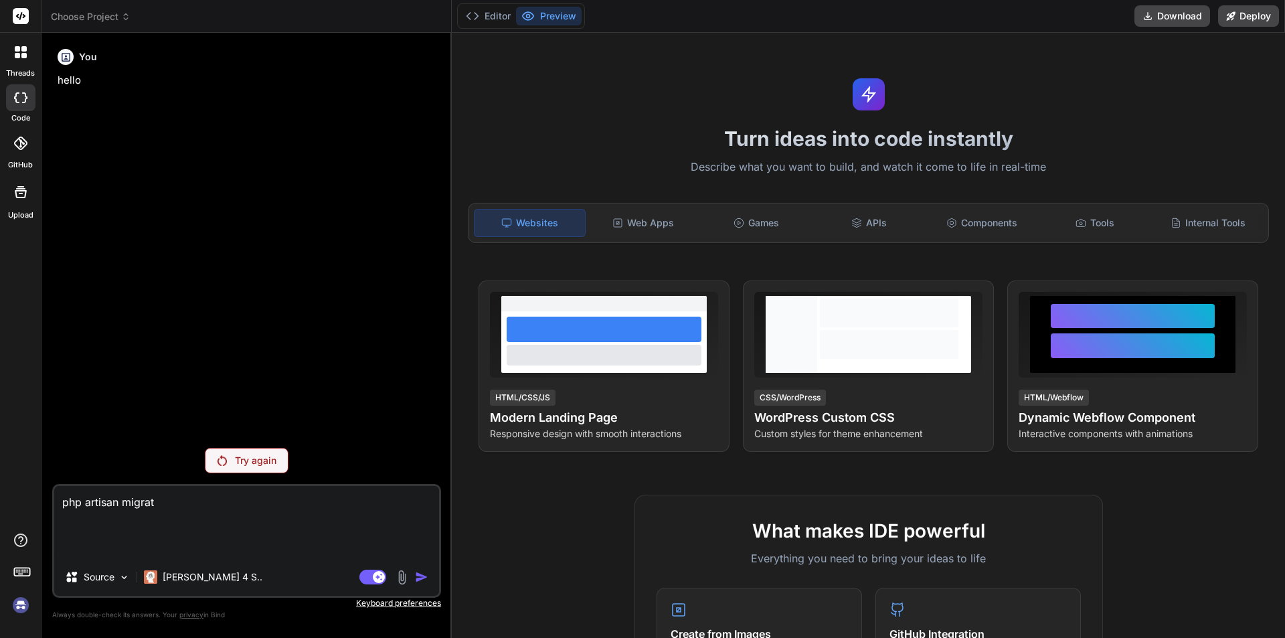
type textarea "php artisan migra"
type textarea "x"
type textarea "php artisan migr"
type textarea "x"
type textarea "php artisan mig"
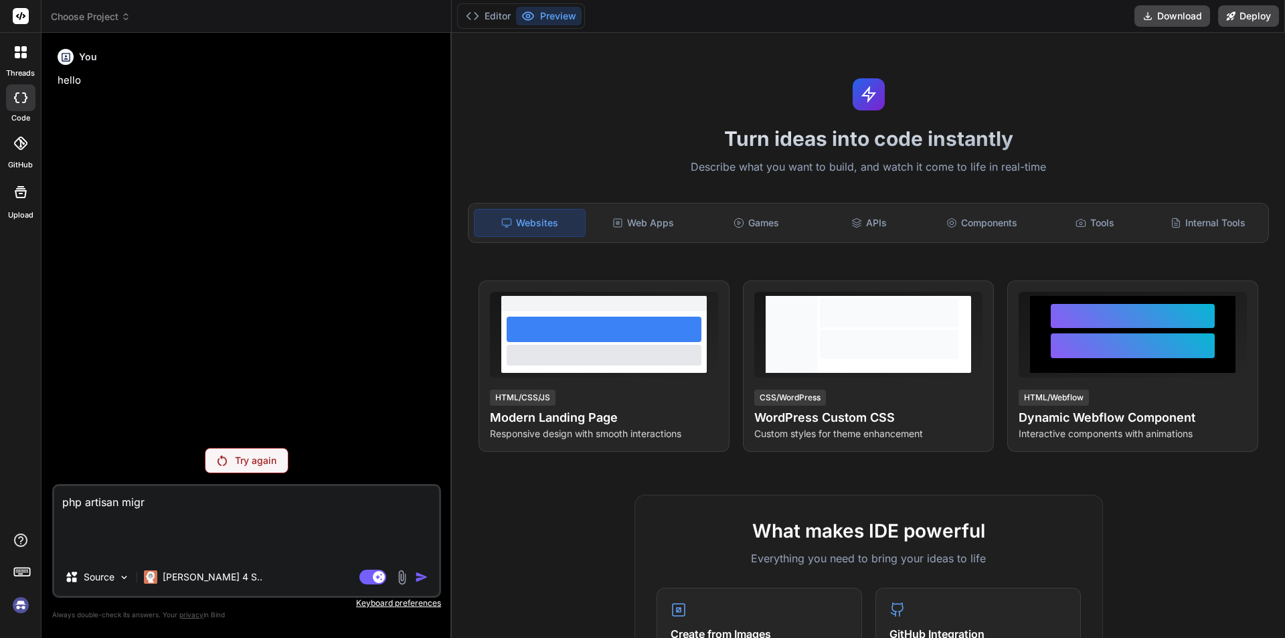
type textarea "x"
type textarea "php artisan mi"
type textarea "x"
type textarea "php artisan m"
type textarea "x"
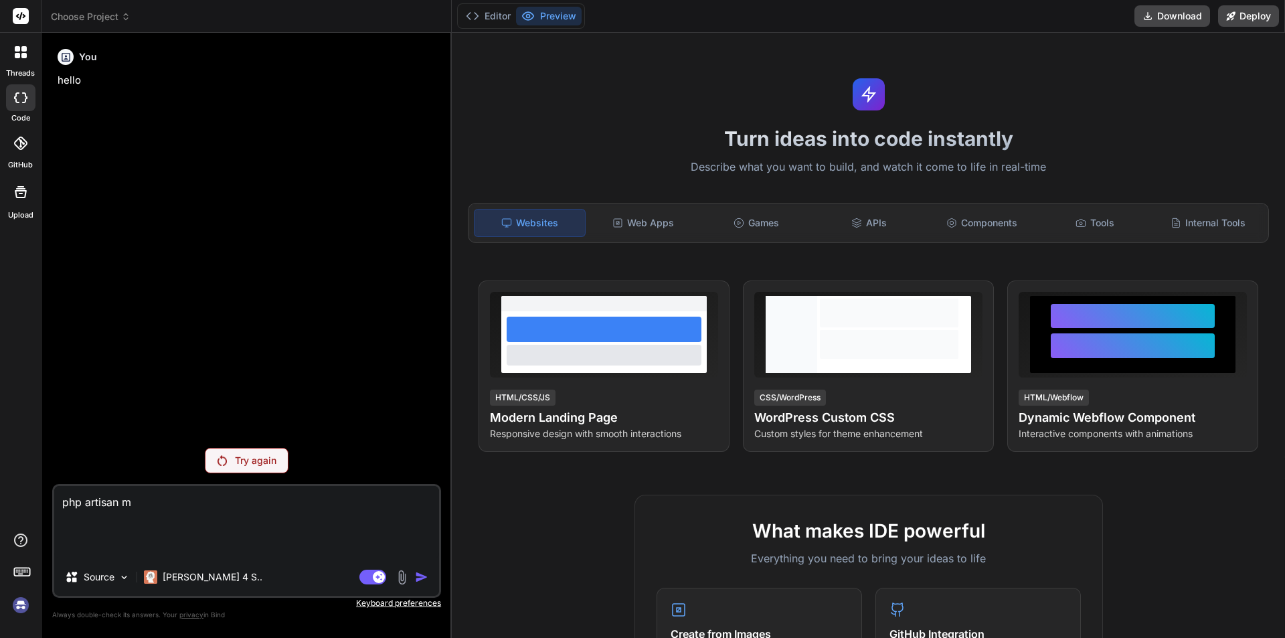
type textarea "php artisan"
type textarea "x"
type textarea "php artisan"
type textarea "x"
type textarea "php artisa"
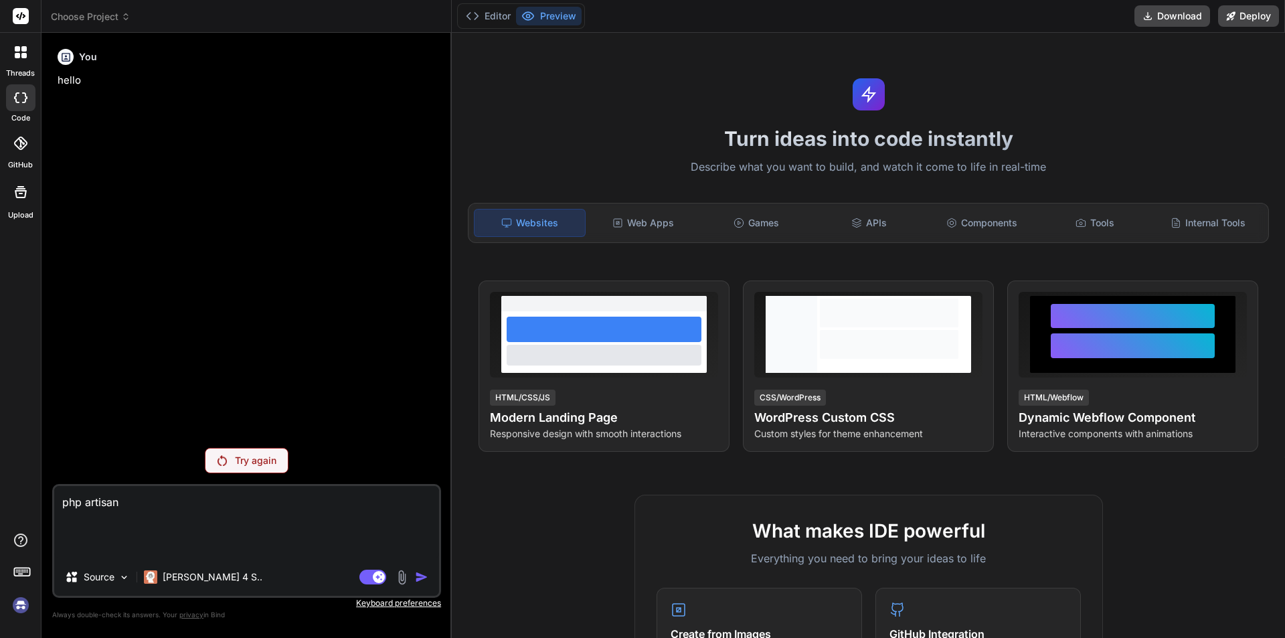
type textarea "x"
type textarea "php [PERSON_NAME]"
type textarea "x"
type textarea "php arti"
type textarea "x"
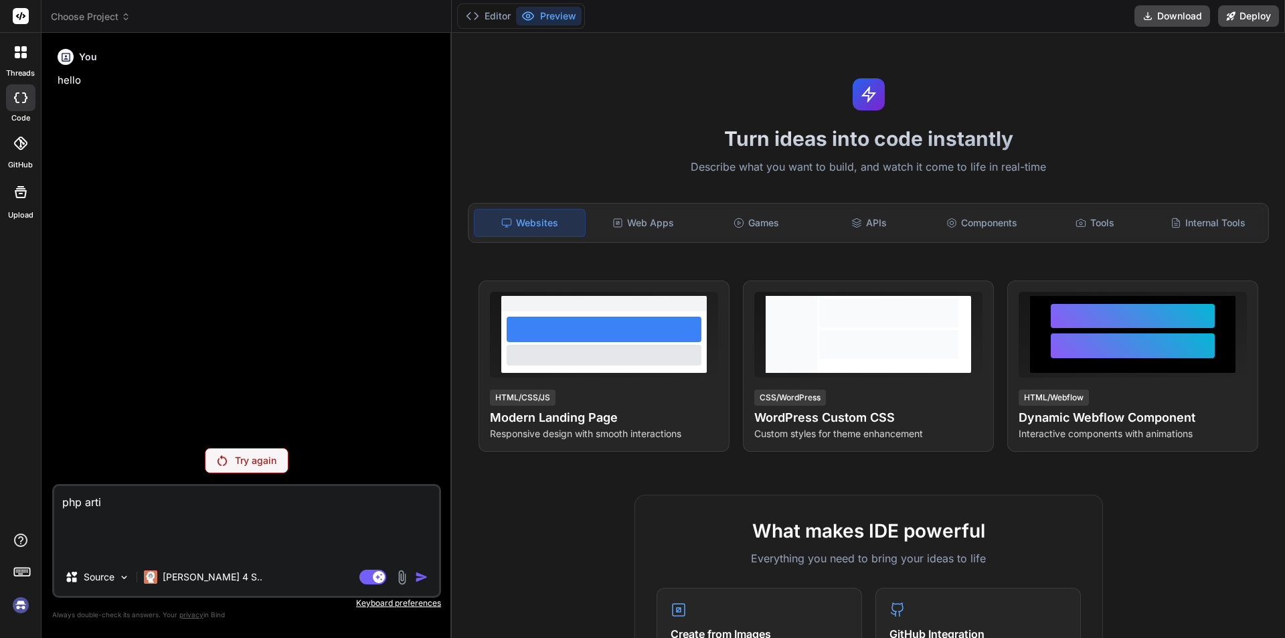
type textarea "php art"
type textarea "x"
type textarea "php ar"
type textarea "x"
type textarea "php a"
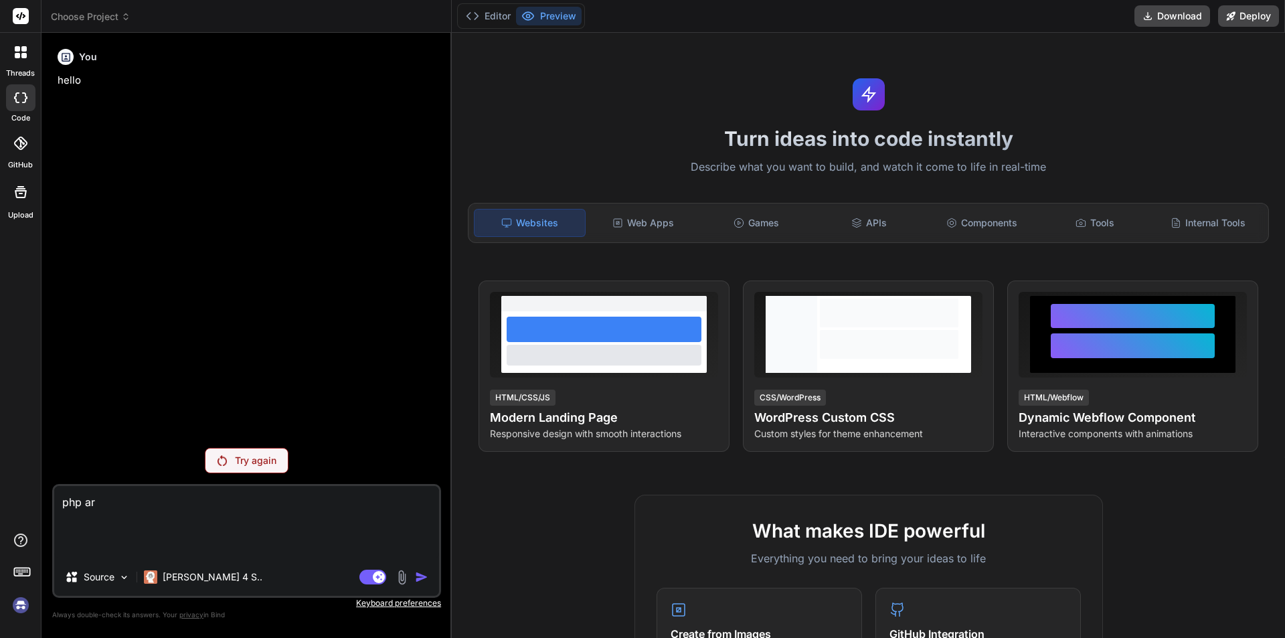
type textarea "x"
type textarea "php"
type textarea "x"
type textarea "php"
type textarea "x"
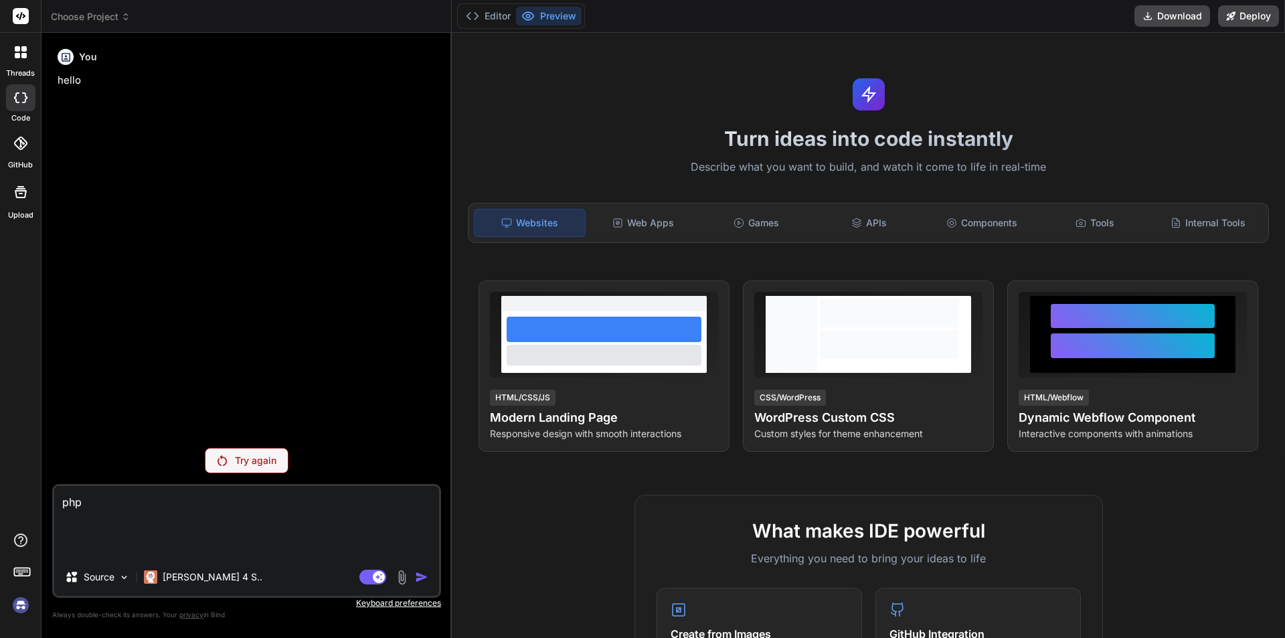
type textarea "ph"
type textarea "x"
type textarea "p"
type textarea "x"
click at [246, 446] on p "Try again" at bounding box center [255, 444] width 41 height 13
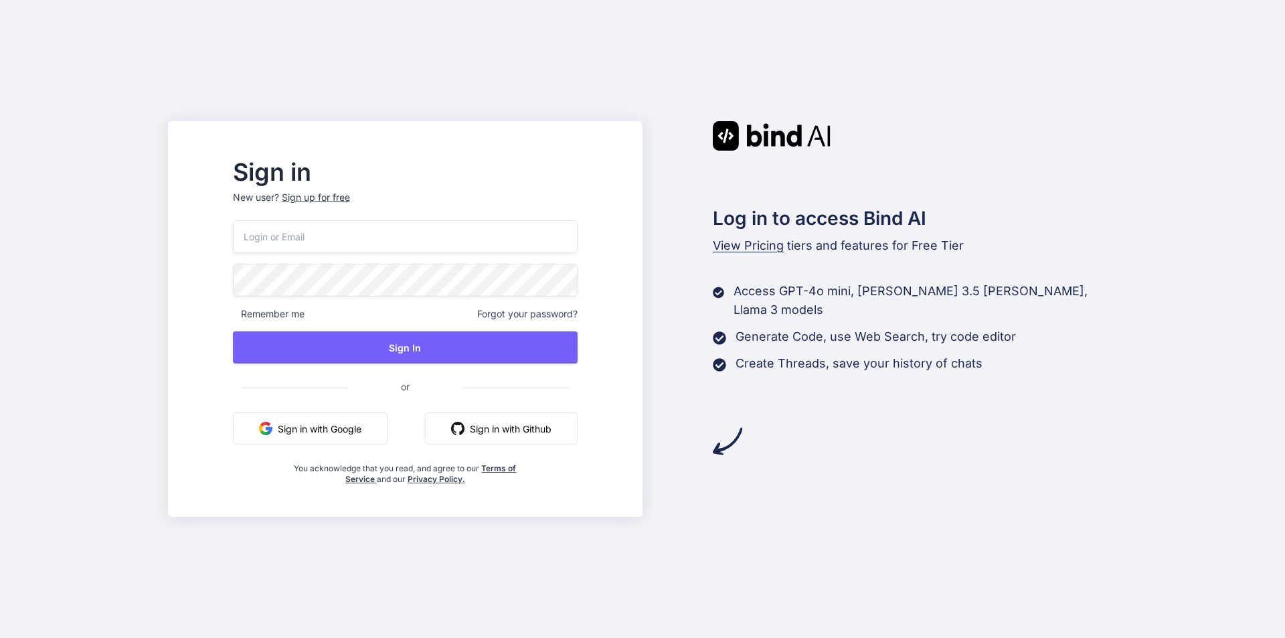
click at [418, 247] on input "email" at bounding box center [405, 236] width 345 height 33
type input "mann9090@yopmail.com"
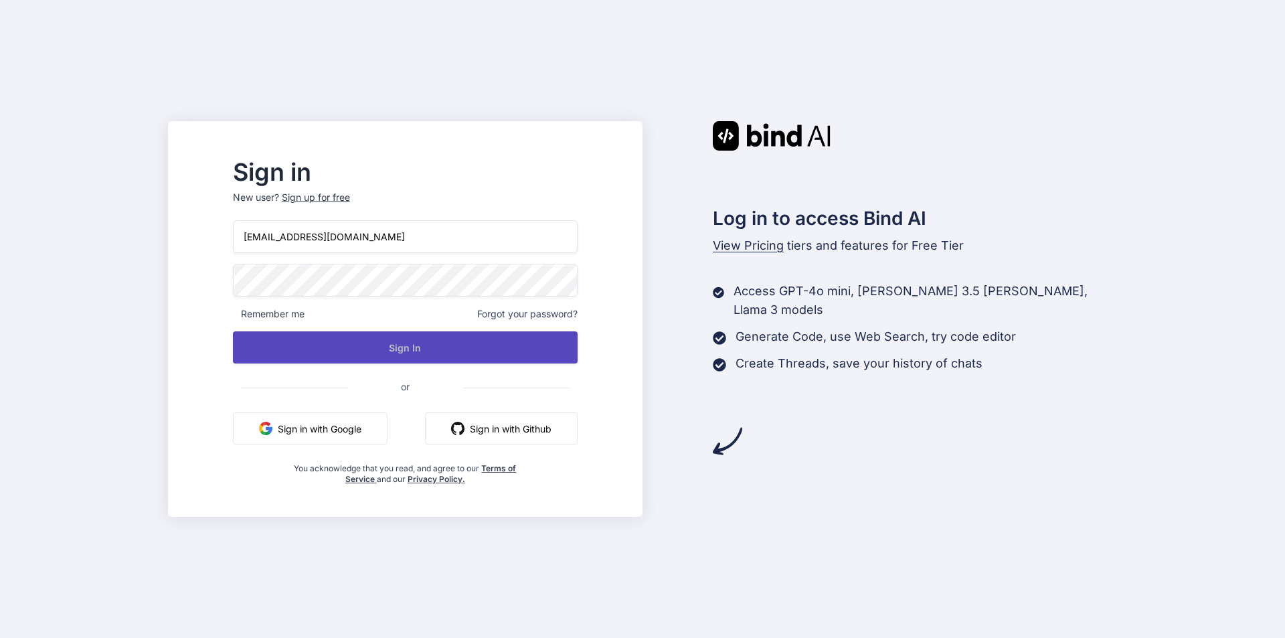
click at [415, 349] on button "Sign In" at bounding box center [405, 347] width 345 height 32
